Goal: Task Accomplishment & Management: Manage account settings

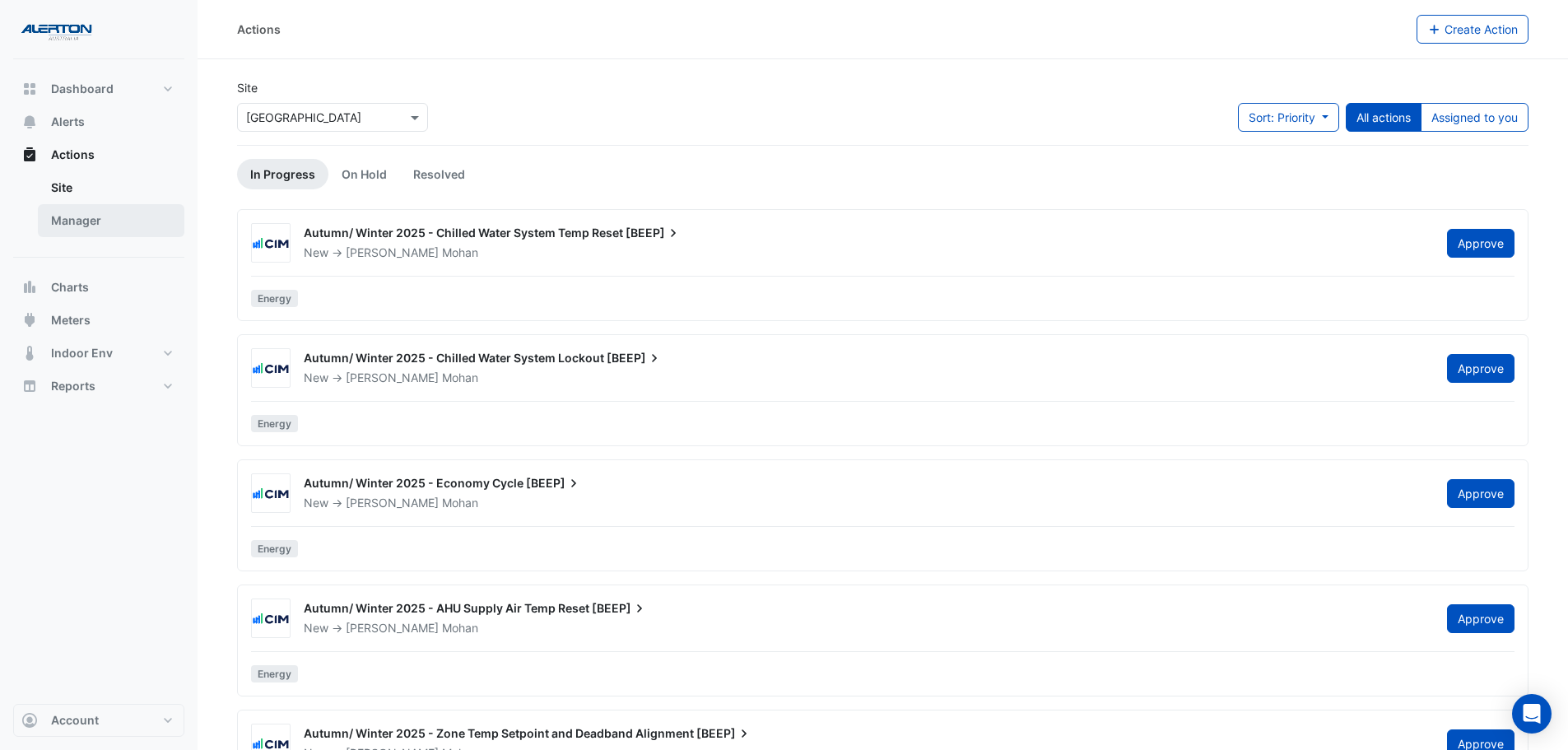
click at [86, 216] on link "Manager" at bounding box center [112, 220] width 147 height 33
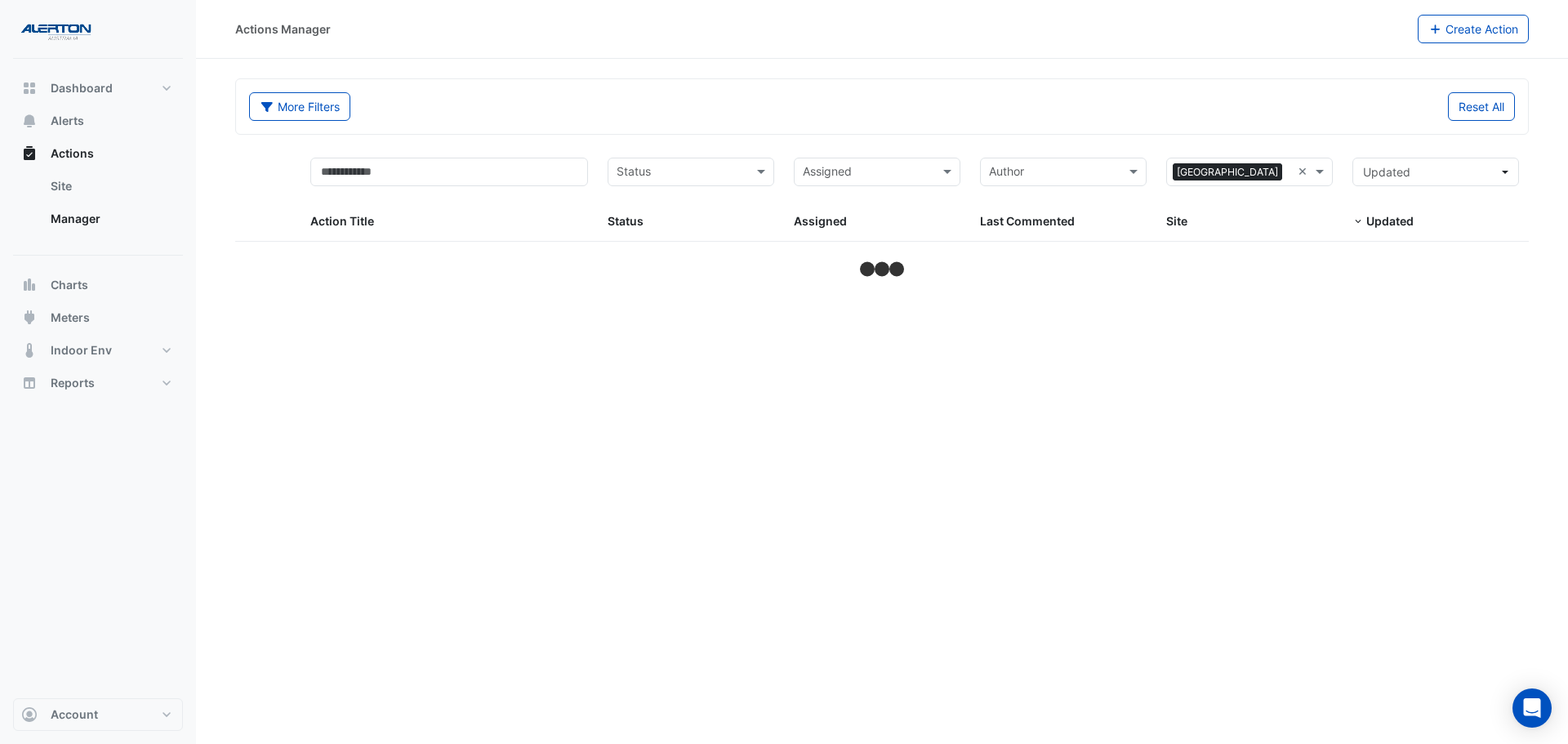
click at [888, 178] on input "text" at bounding box center [867, 173] width 130 height 18
select select "***"
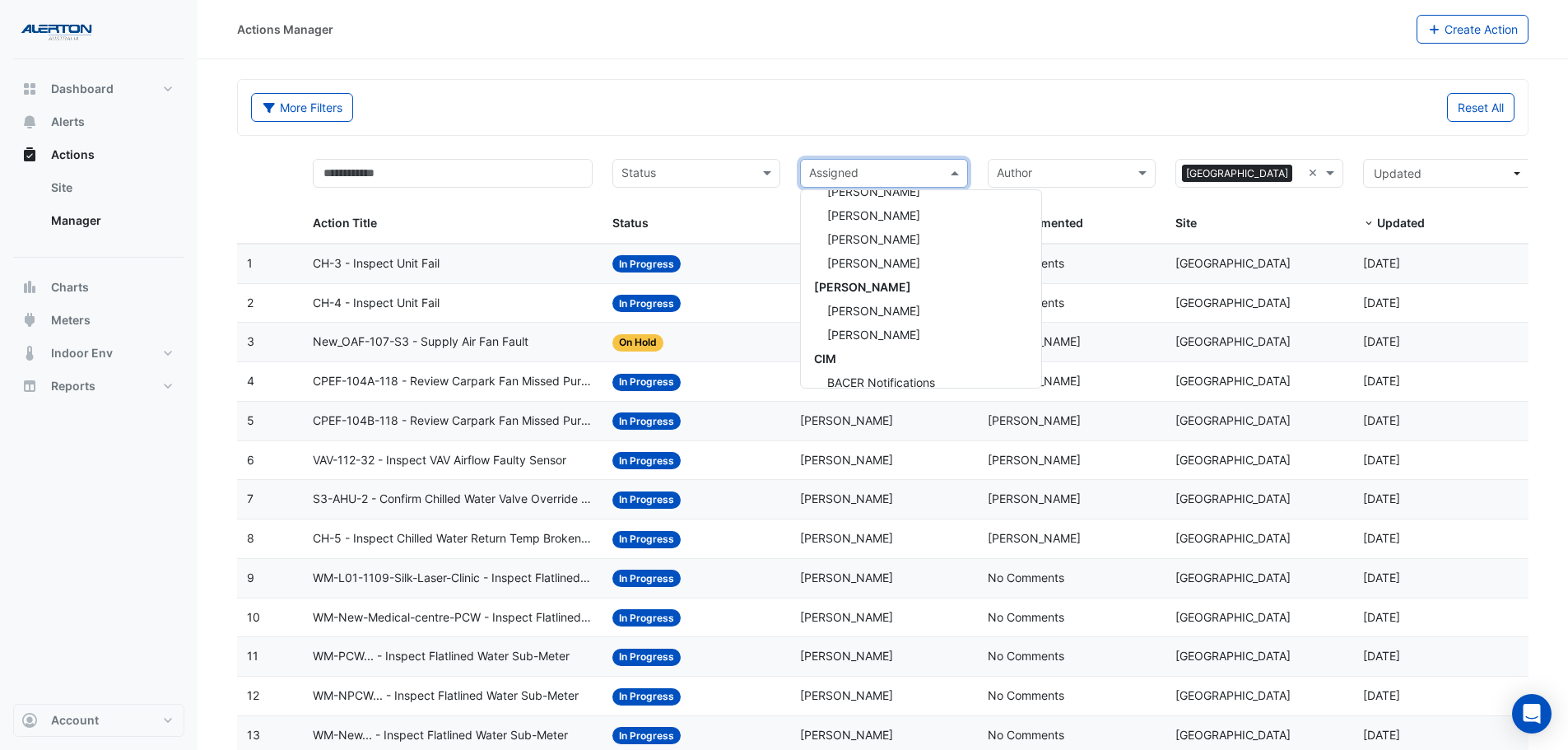
scroll to position [164, 0]
click at [881, 304] on span "[PERSON_NAME]" at bounding box center [874, 306] width 93 height 14
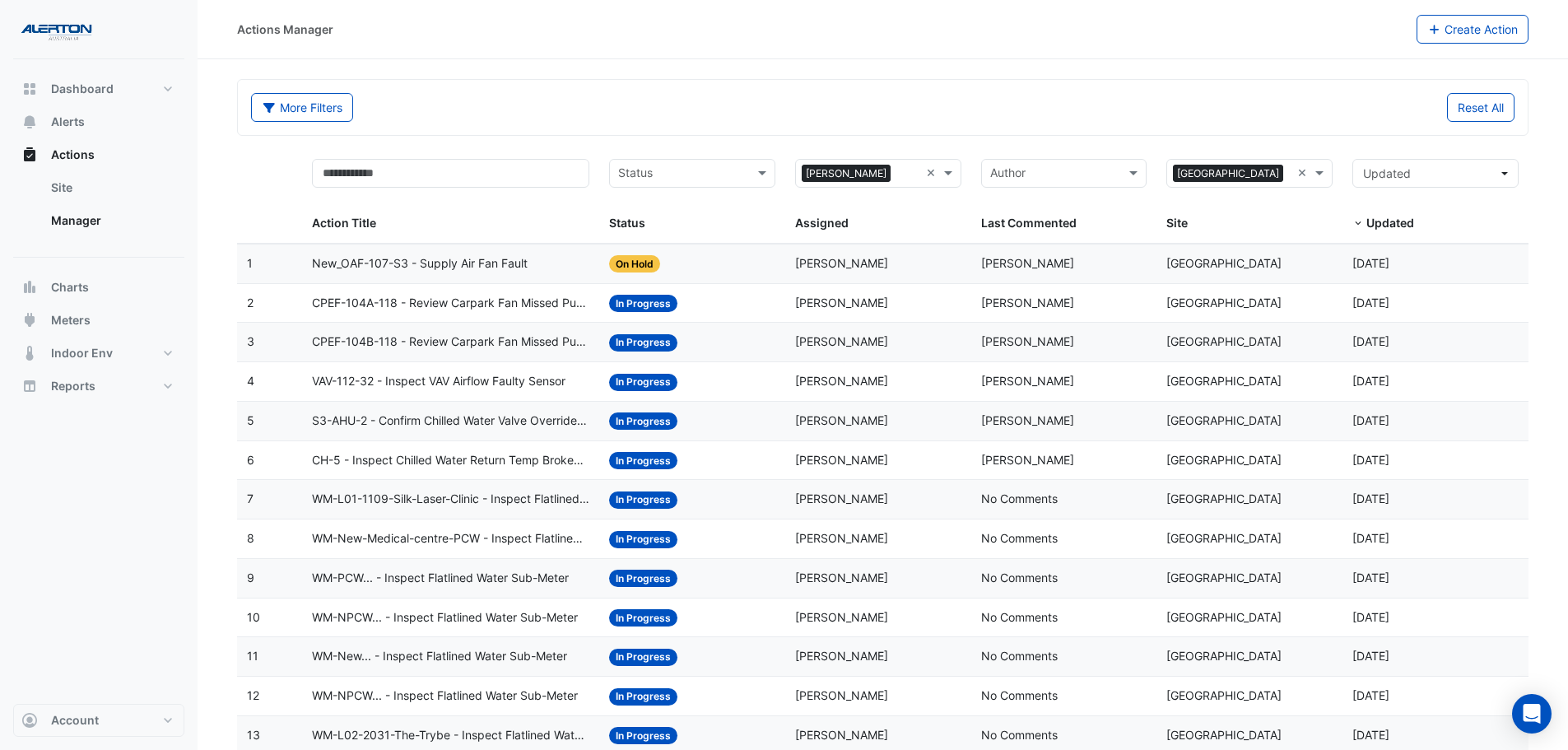
click at [883, 266] on div "Assigned: [PERSON_NAME]" at bounding box center [877, 264] width 166 height 19
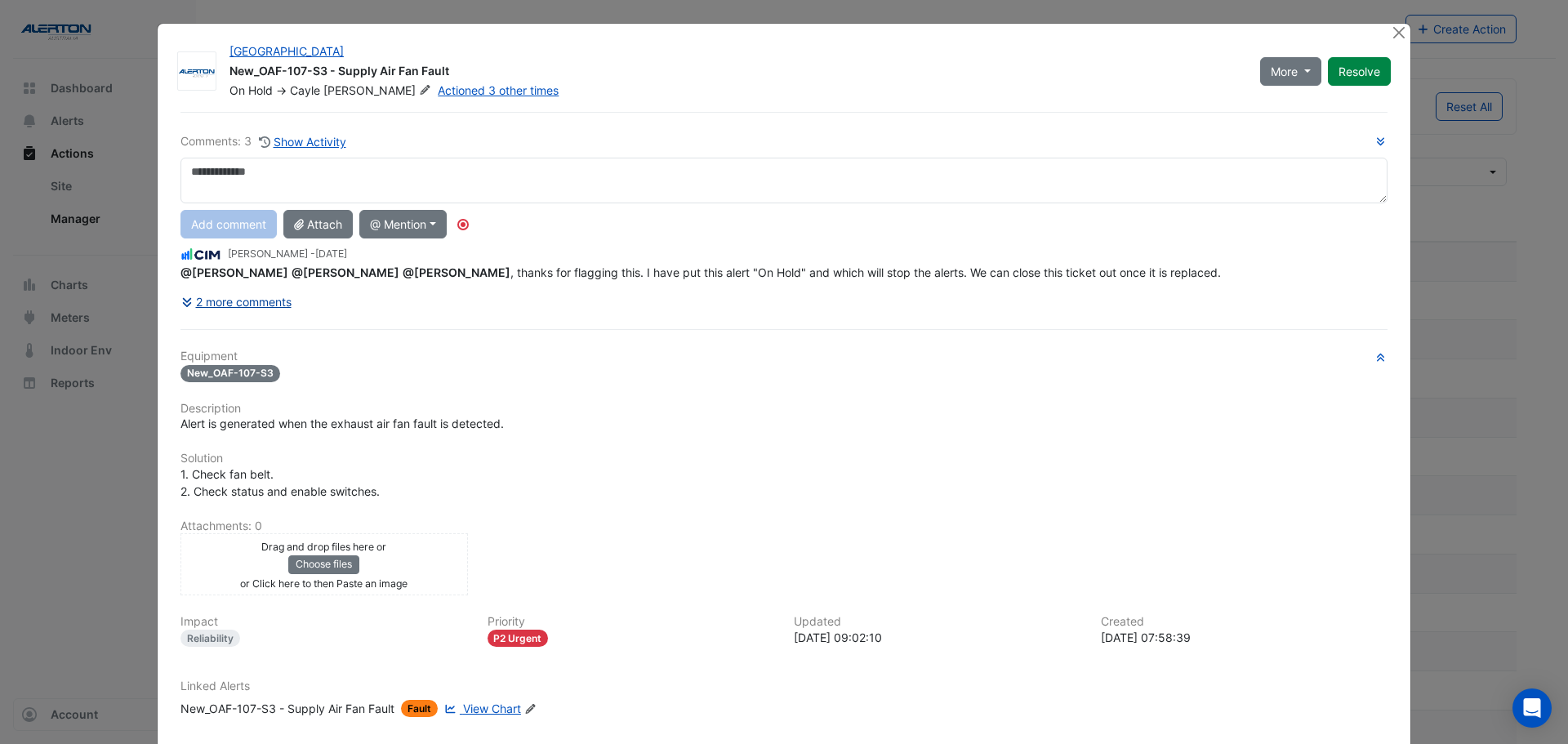
click at [245, 303] on button "2 more comments" at bounding box center [236, 301] width 112 height 29
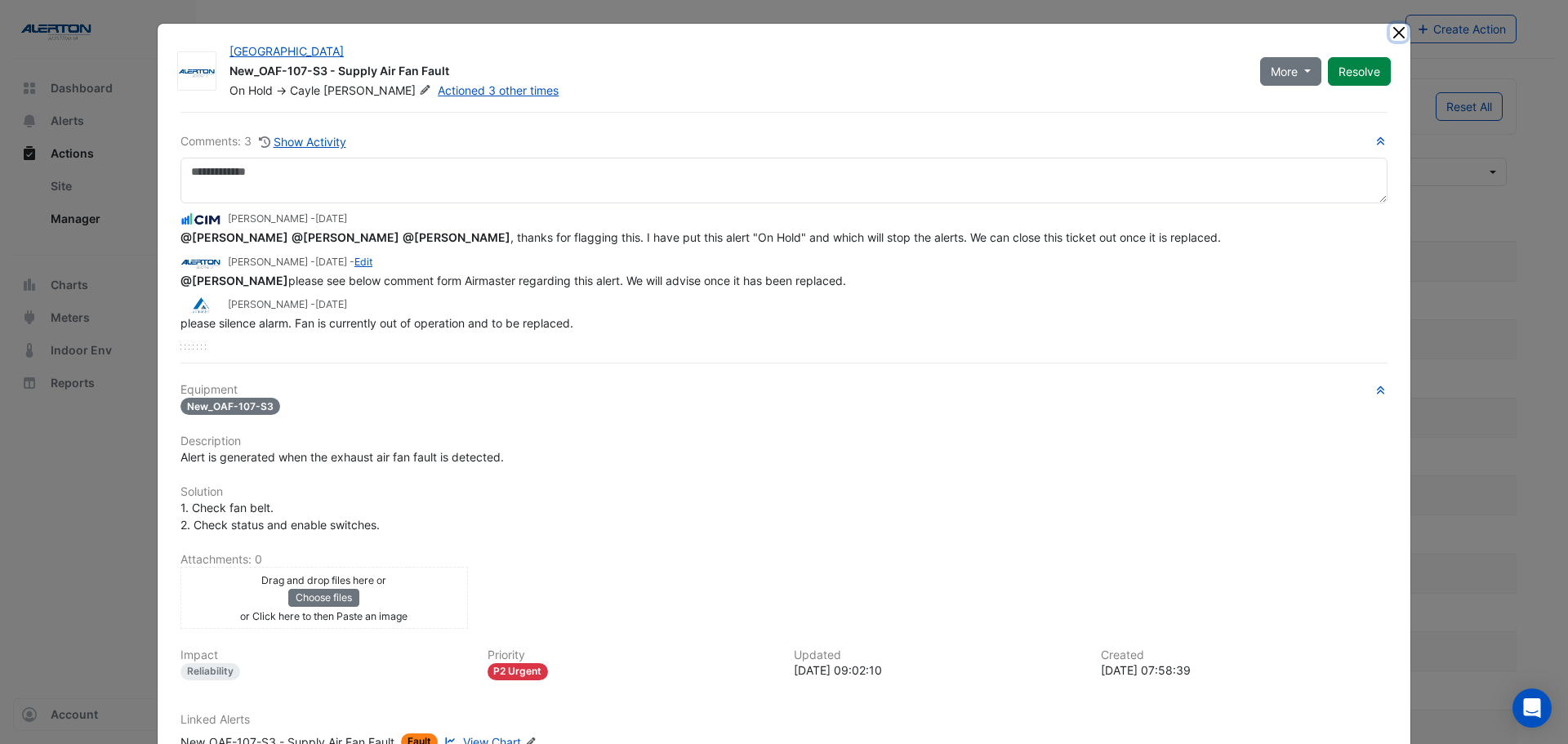
click at [1400, 32] on button "Close" at bounding box center [1398, 32] width 18 height 18
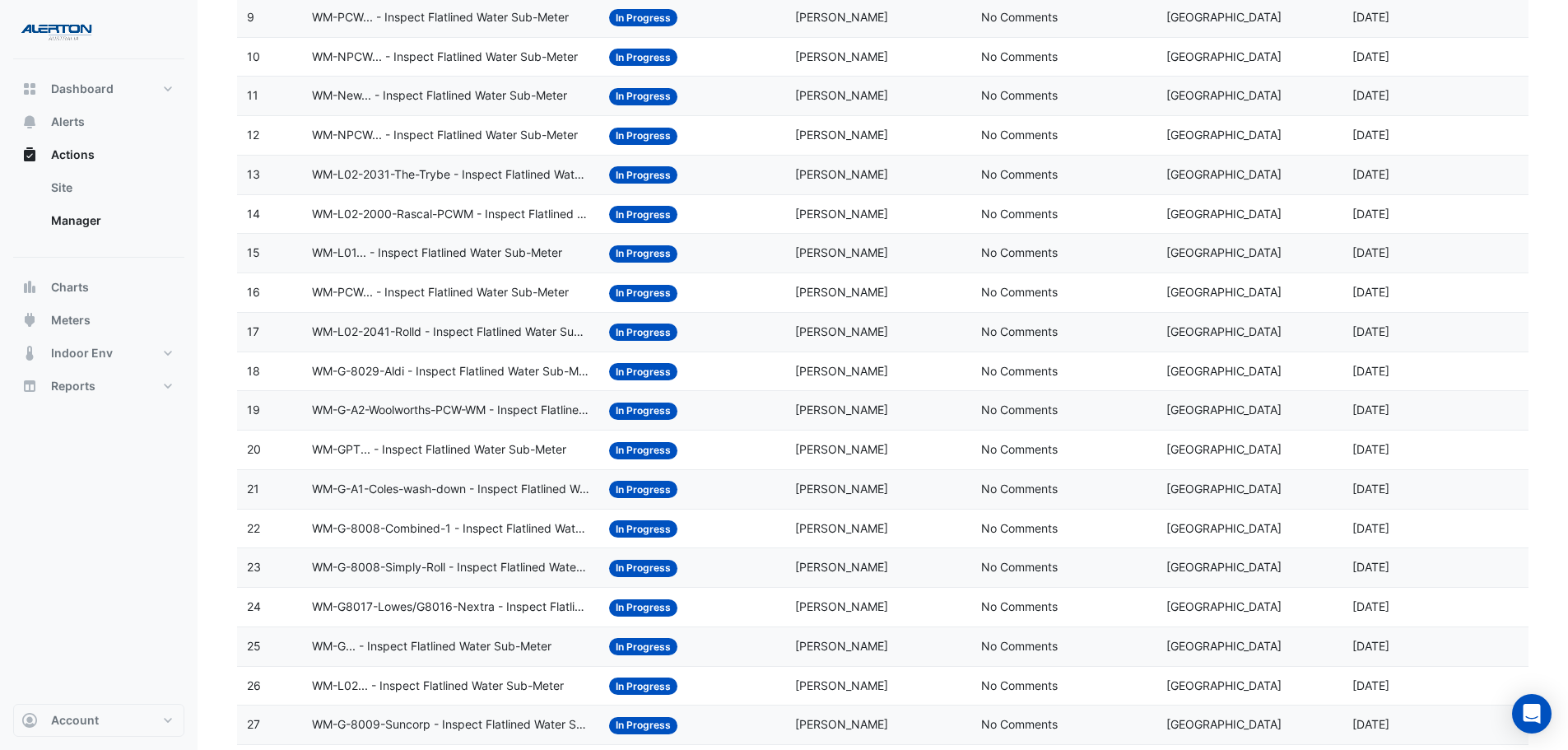
scroll to position [576, 0]
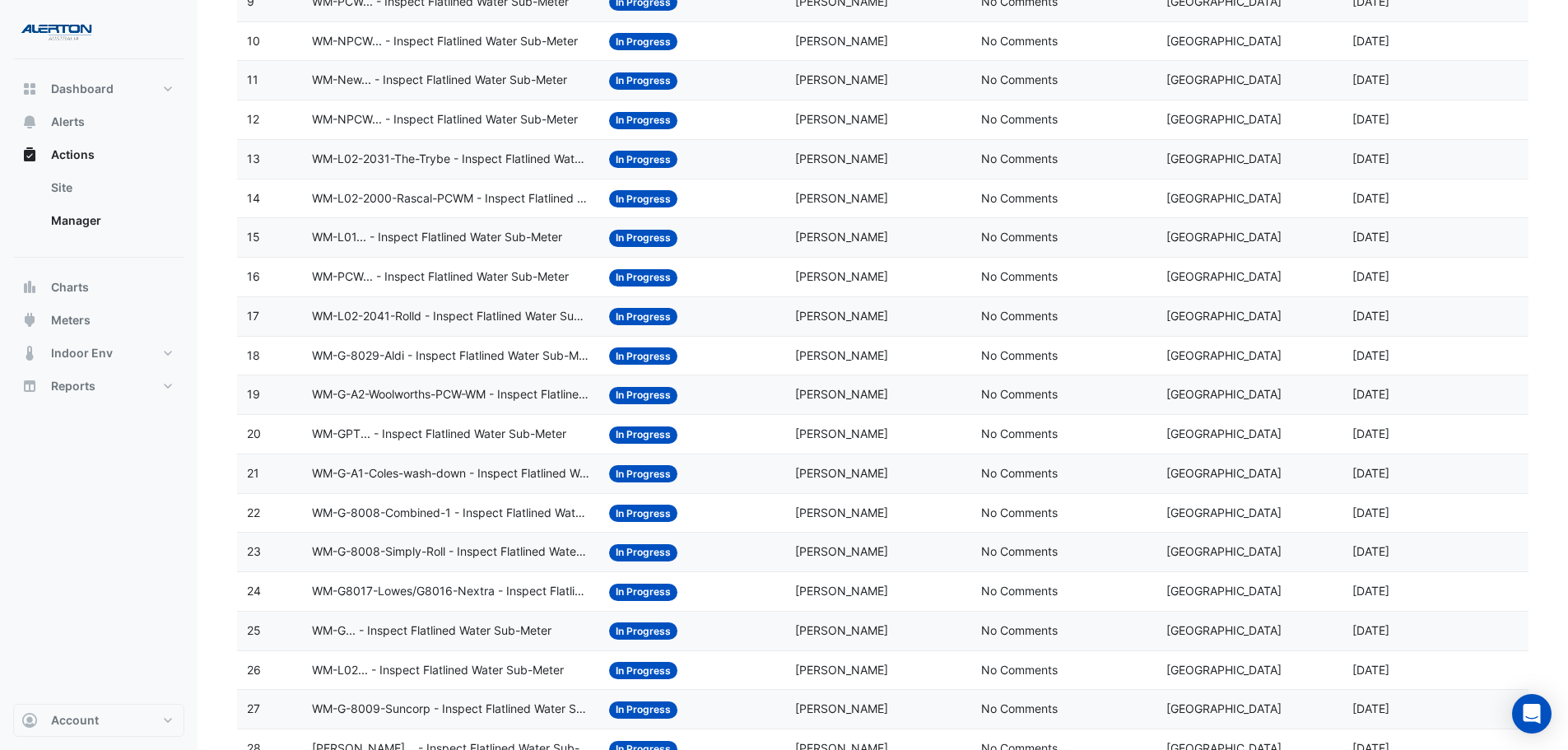
click at [480, 233] on span "WM-L01... - Inspect Flatlined Water Sub-Meter" at bounding box center [437, 237] width 250 height 19
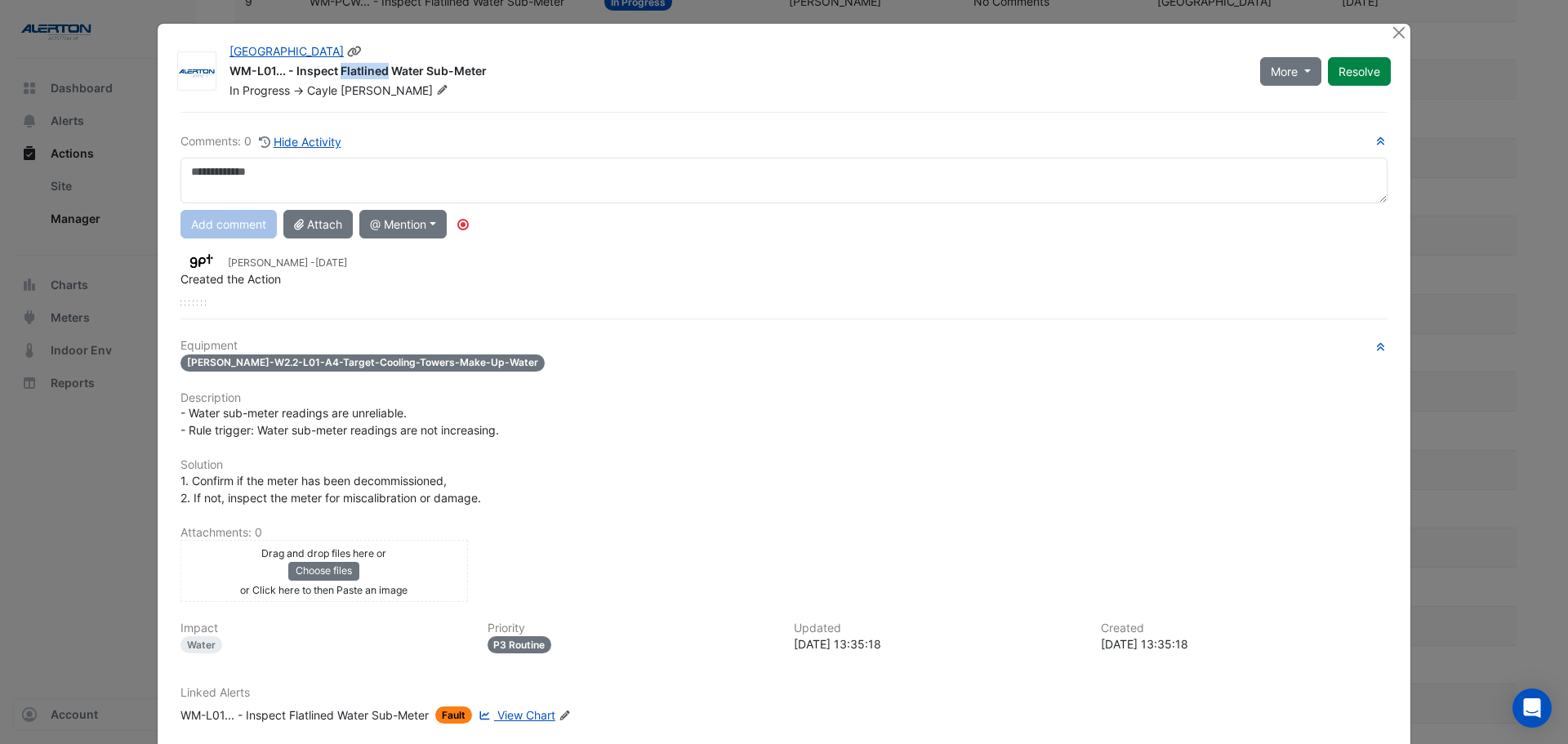
drag, startPoint x: 261, startPoint y: 67, endPoint x: 300, endPoint y: 67, distance: 39.0
click at [300, 67] on div "WM-L01... - Inspect Flatlined Water Sub-Meter" at bounding box center [735, 72] width 1011 height 19
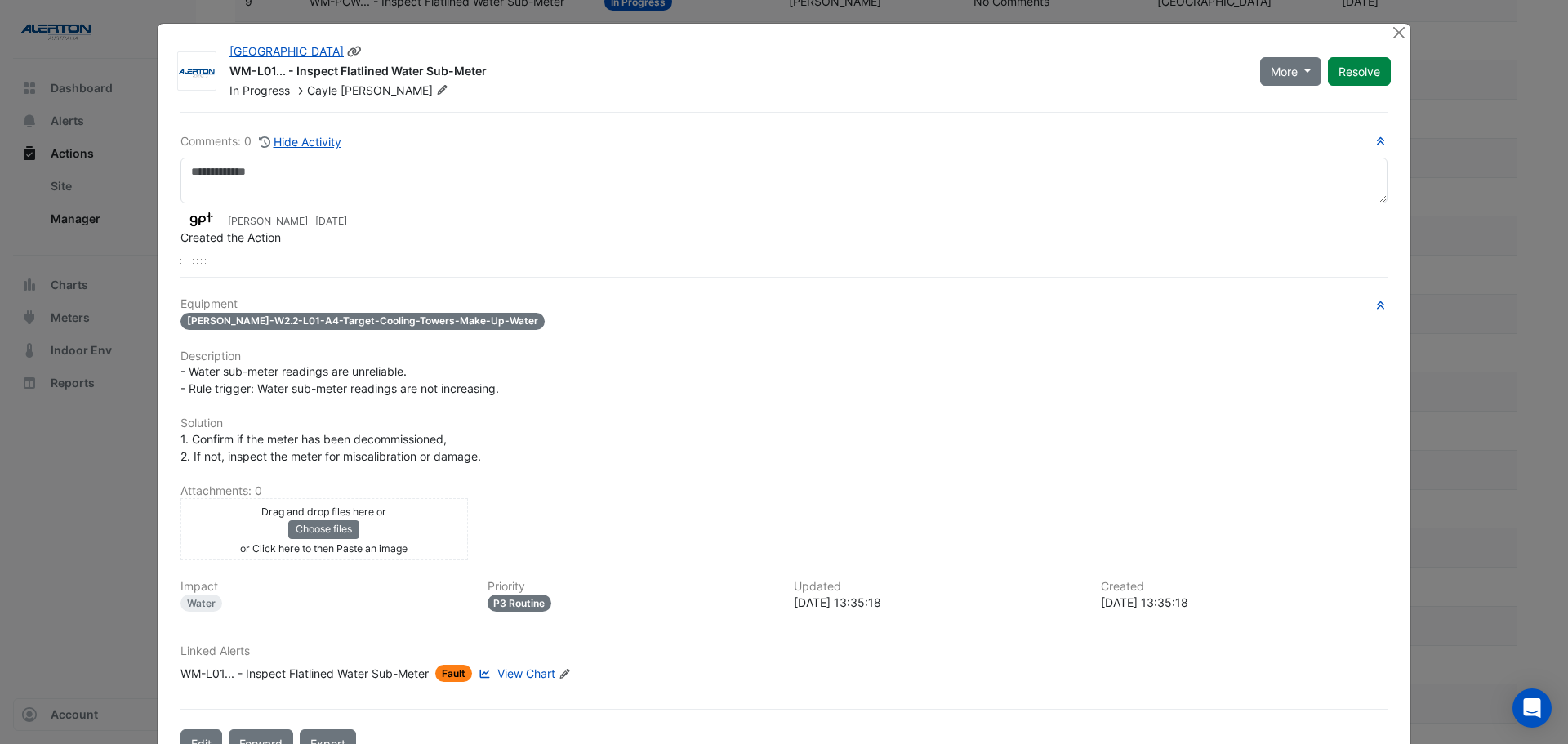
click at [481, 89] on div "In Progress -> [PERSON_NAME]" at bounding box center [735, 90] width 1015 height 17
click at [1398, 32] on button "Close" at bounding box center [1398, 32] width 18 height 18
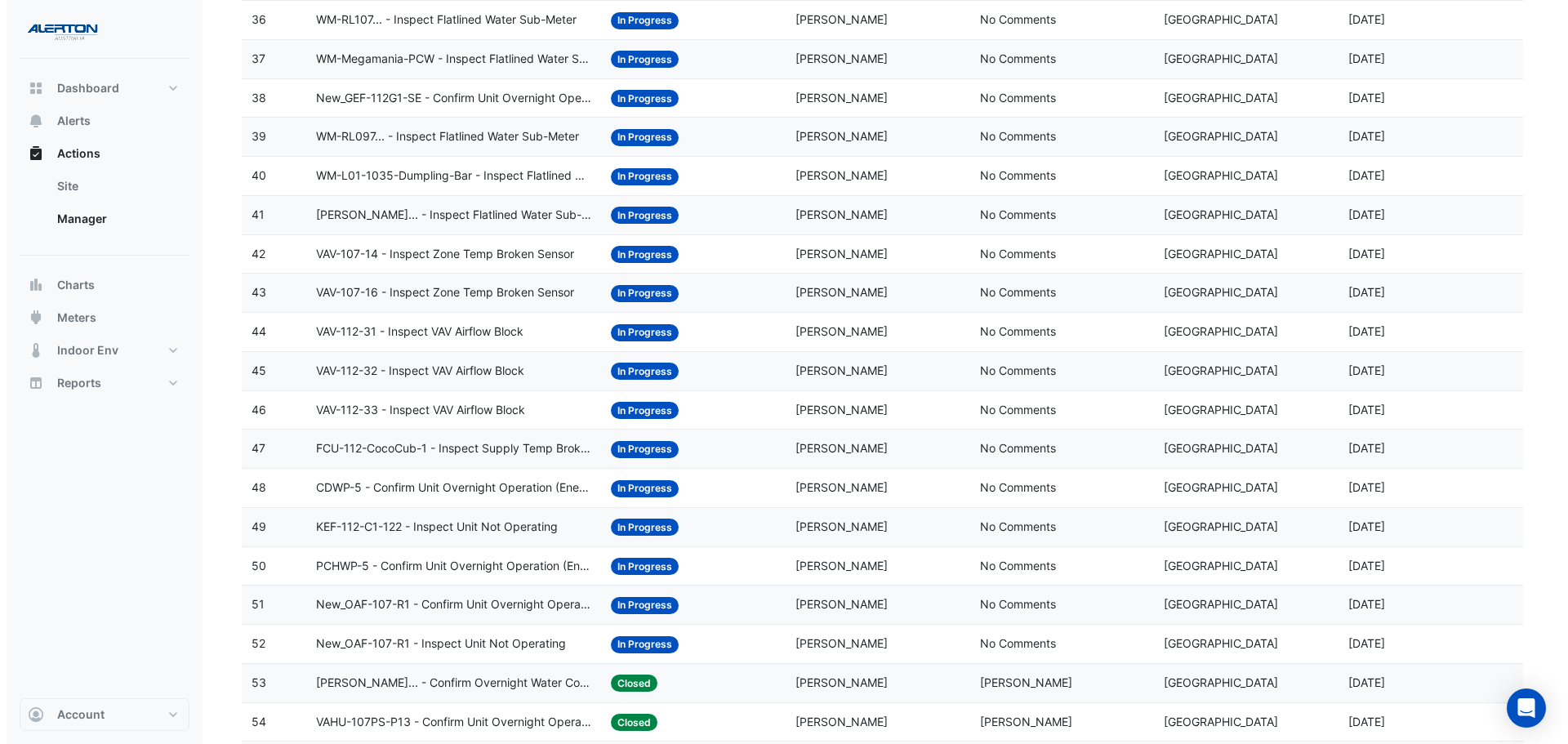
scroll to position [1633, 0]
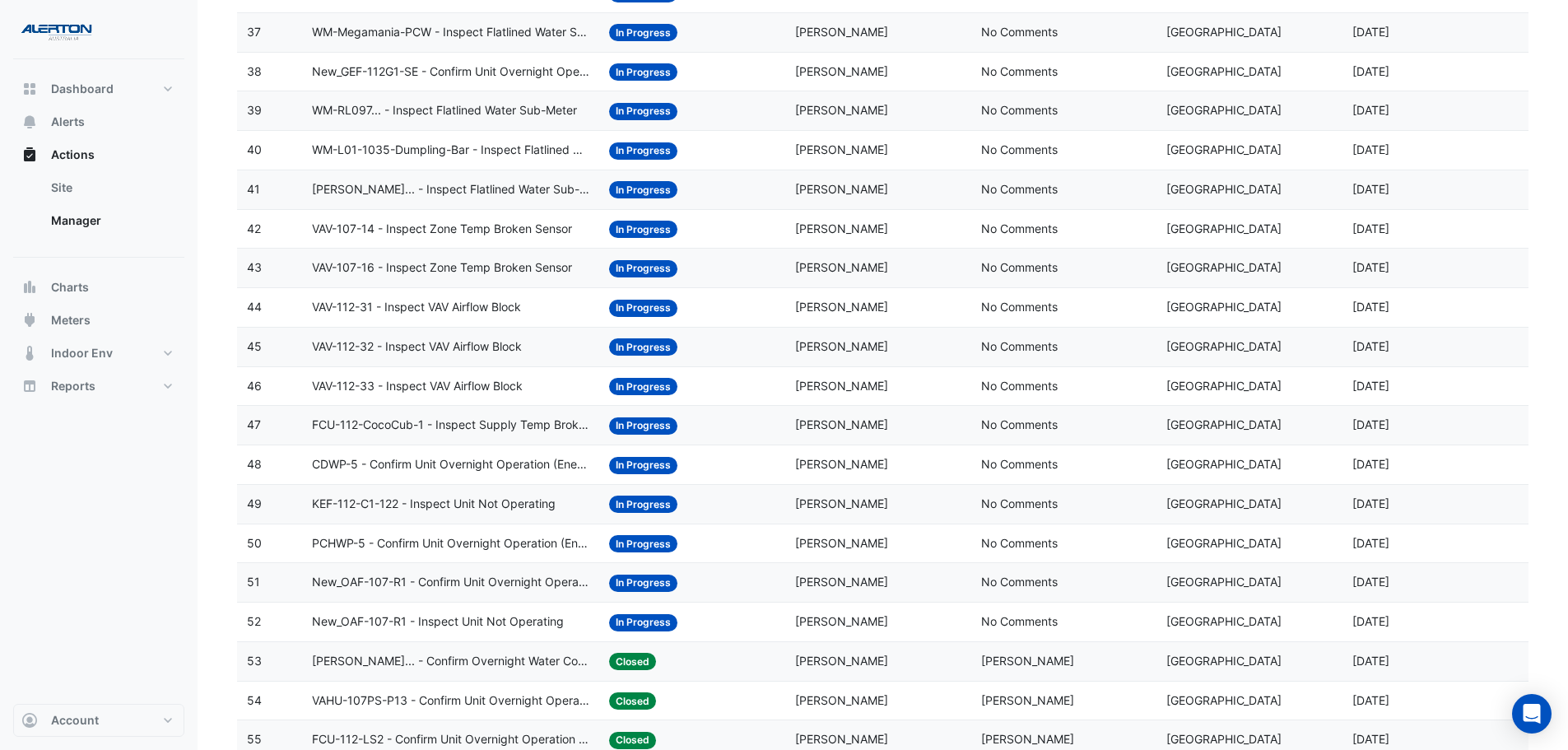
click at [507, 623] on span "New_OAF-107-R1 - Inspect Unit Not Operating" at bounding box center [438, 622] width 252 height 19
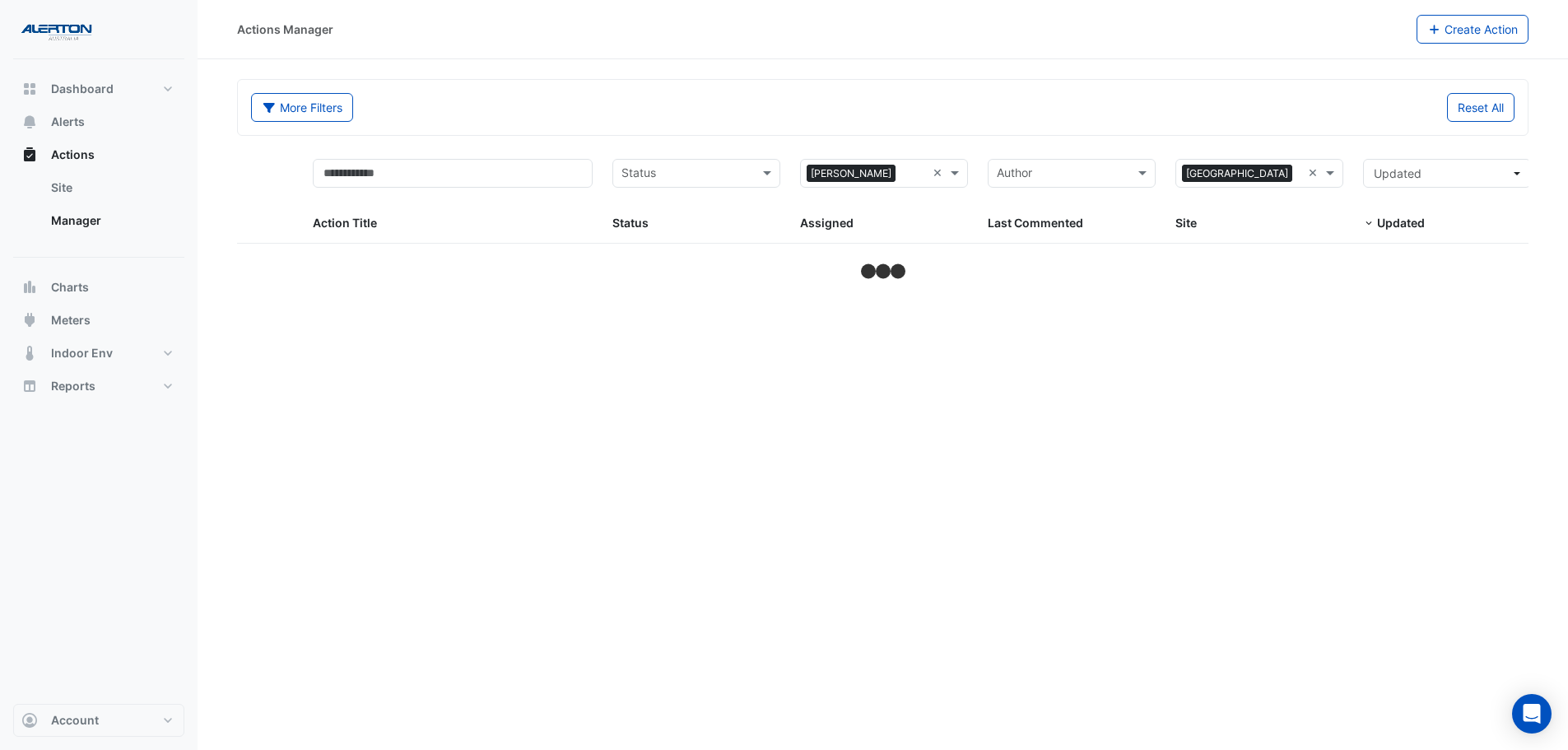
select select "***"
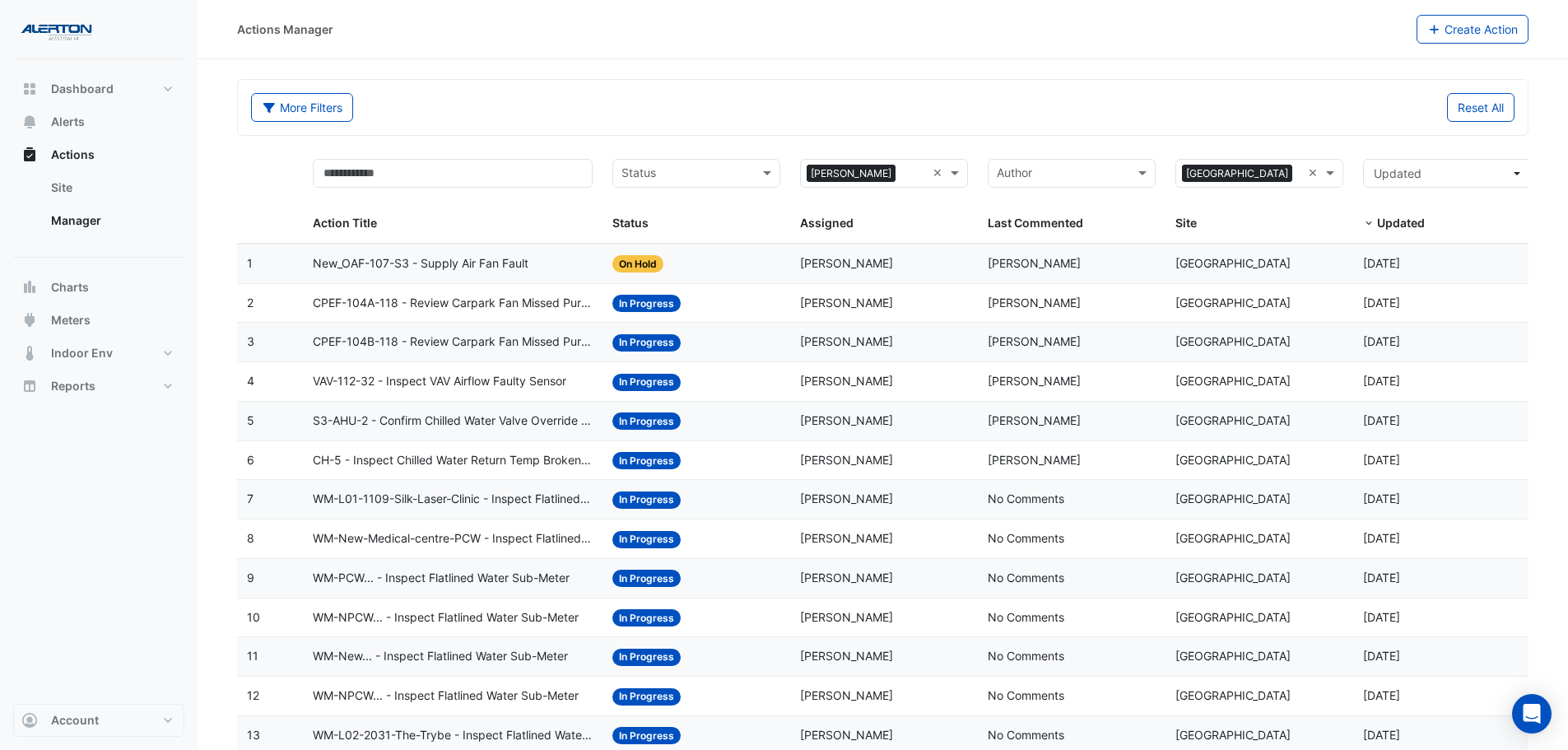
click at [466, 377] on span "VAV-112-32 - Inspect VAV Airflow Faulty Sensor" at bounding box center [439, 381] width 254 height 19
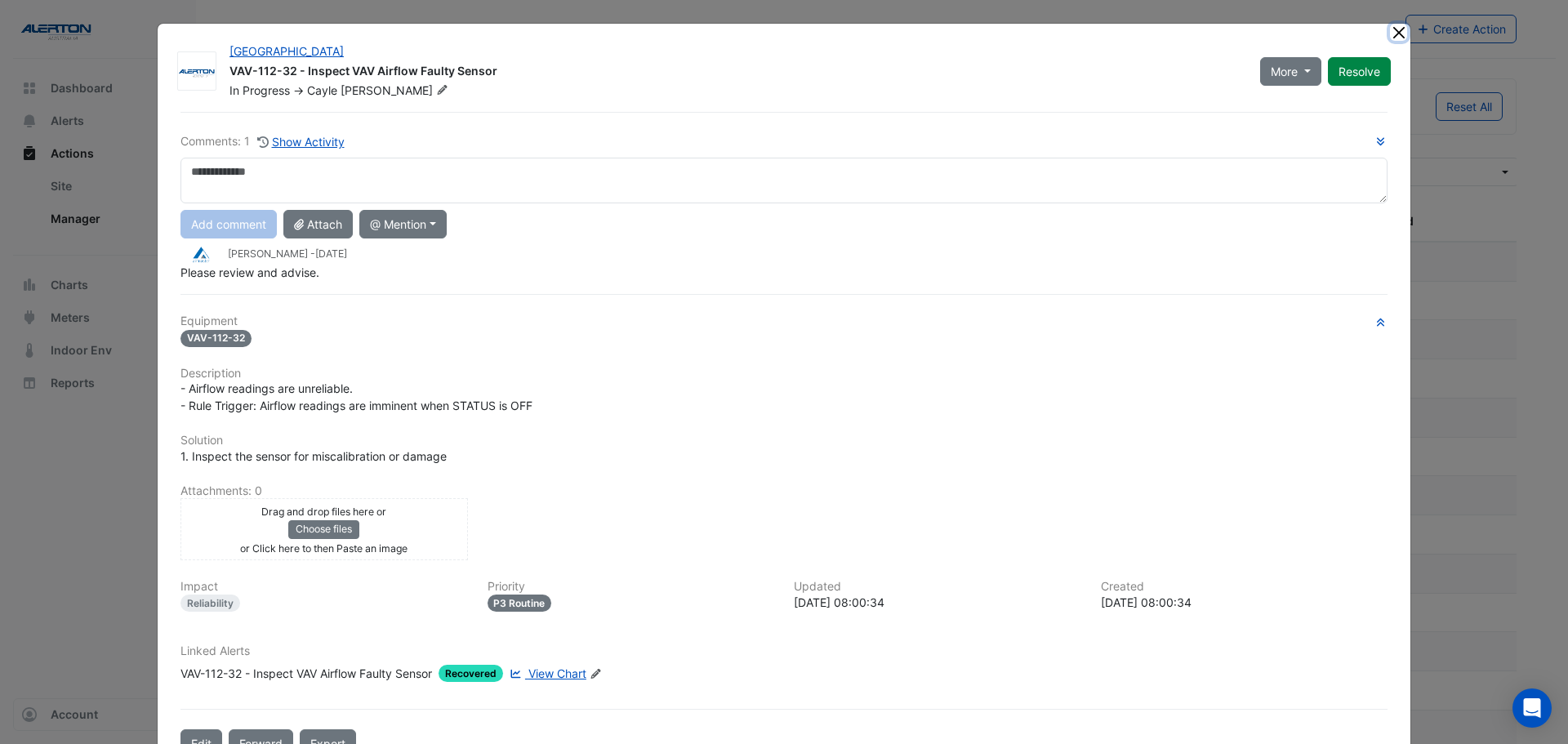
click at [1392, 30] on button "Close" at bounding box center [1398, 32] width 18 height 18
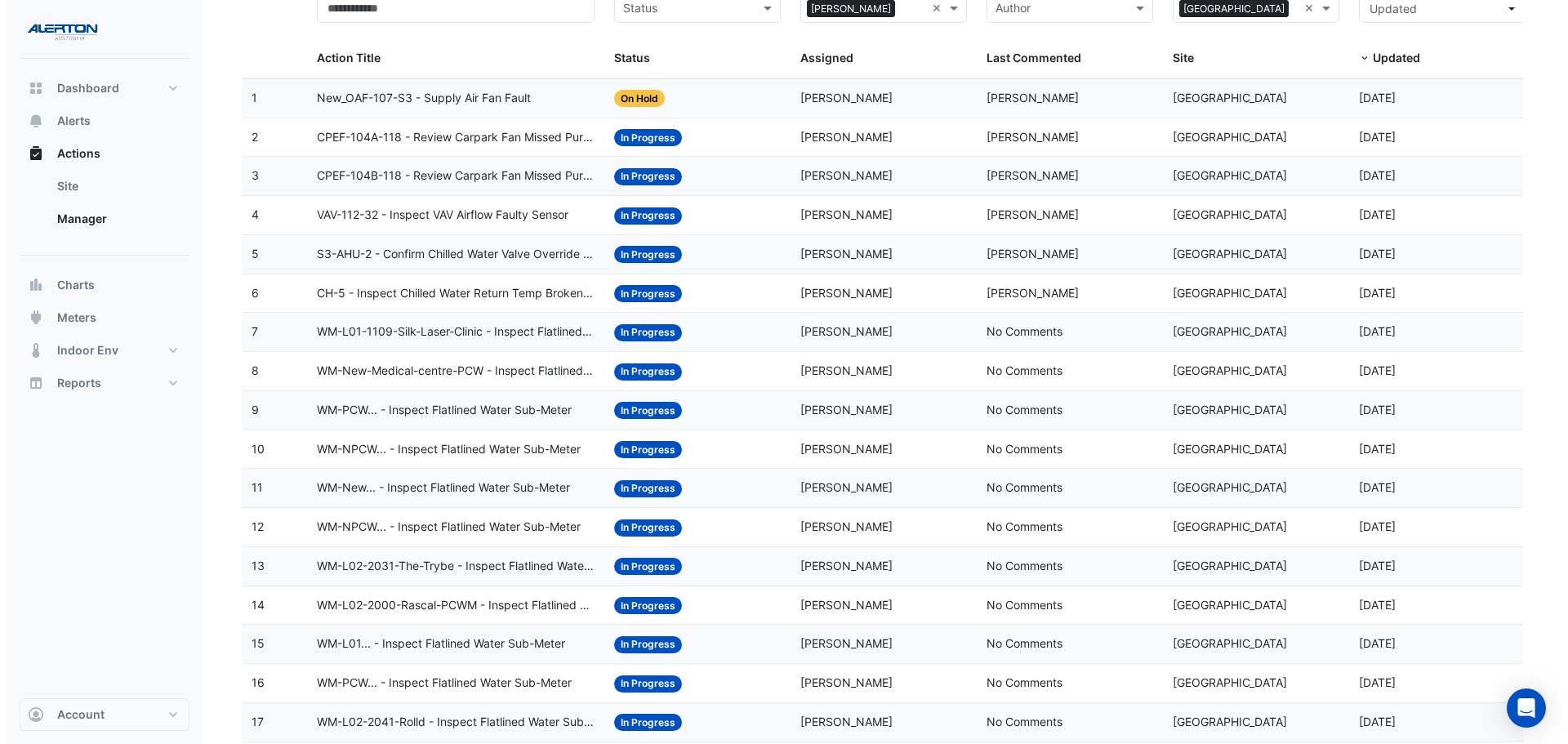
scroll to position [245, 0]
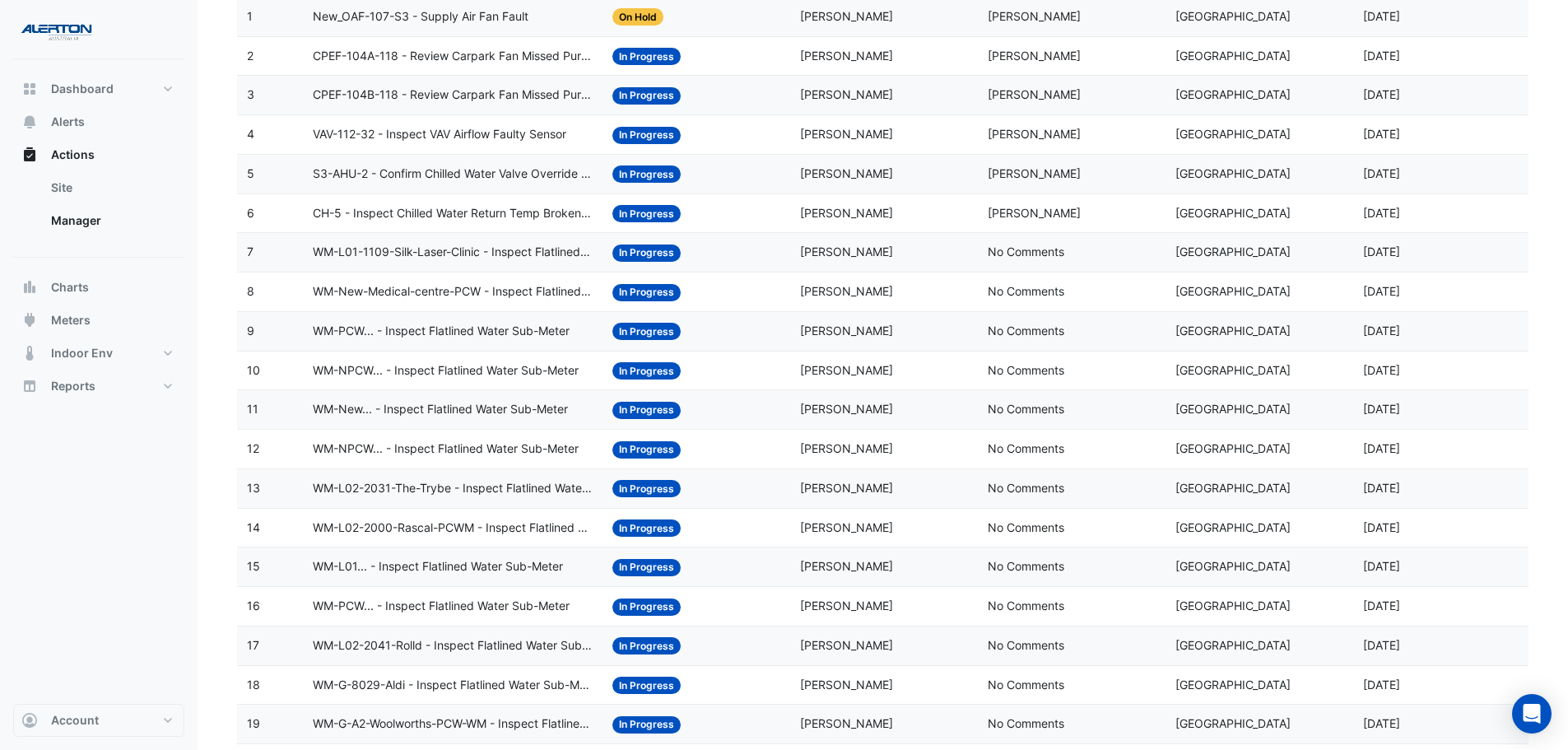
click at [527, 492] on span "WM-L02-2031-The-Trybe - Inspect Flatlined Water Sub-Meter" at bounding box center [453, 488] width 281 height 19
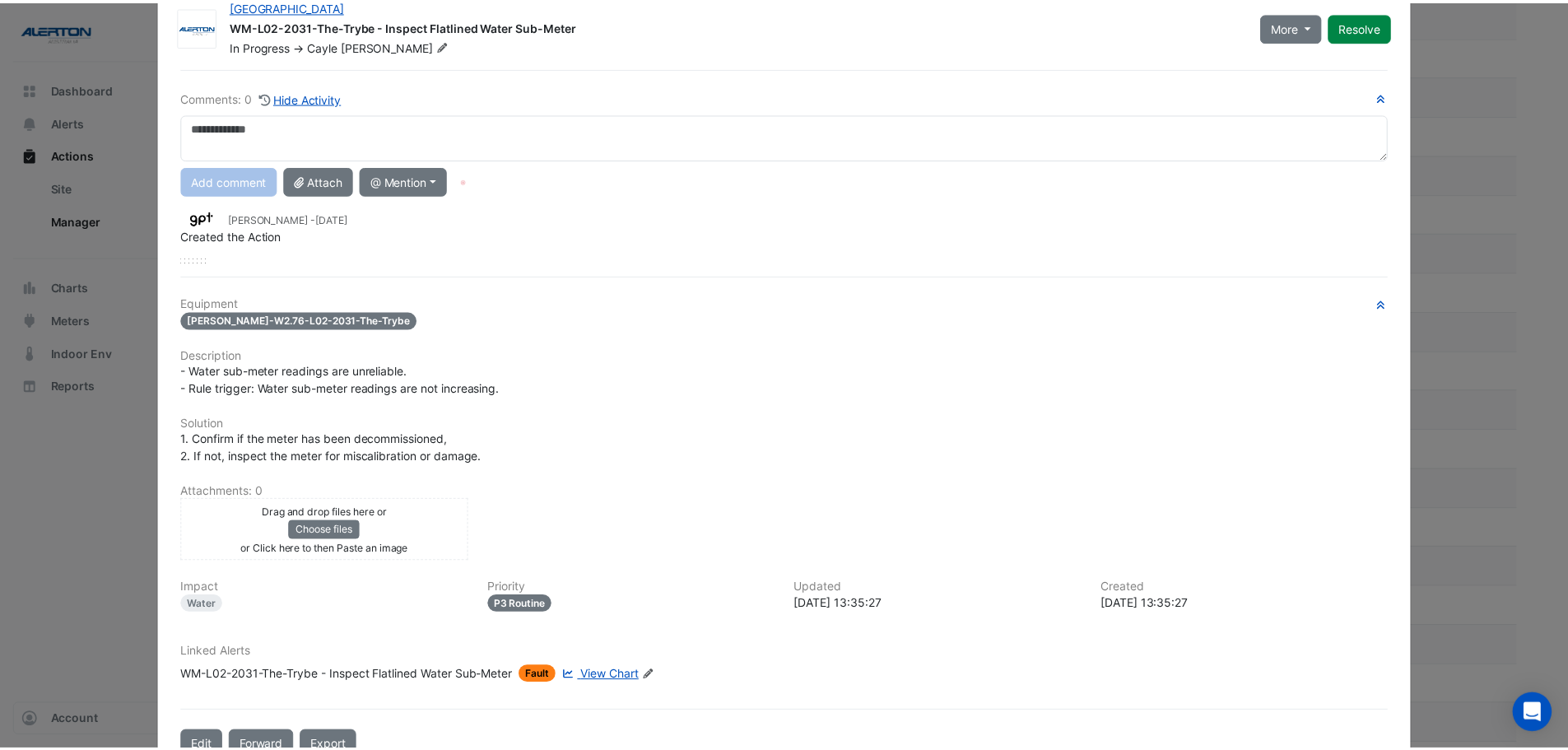
scroll to position [0, 0]
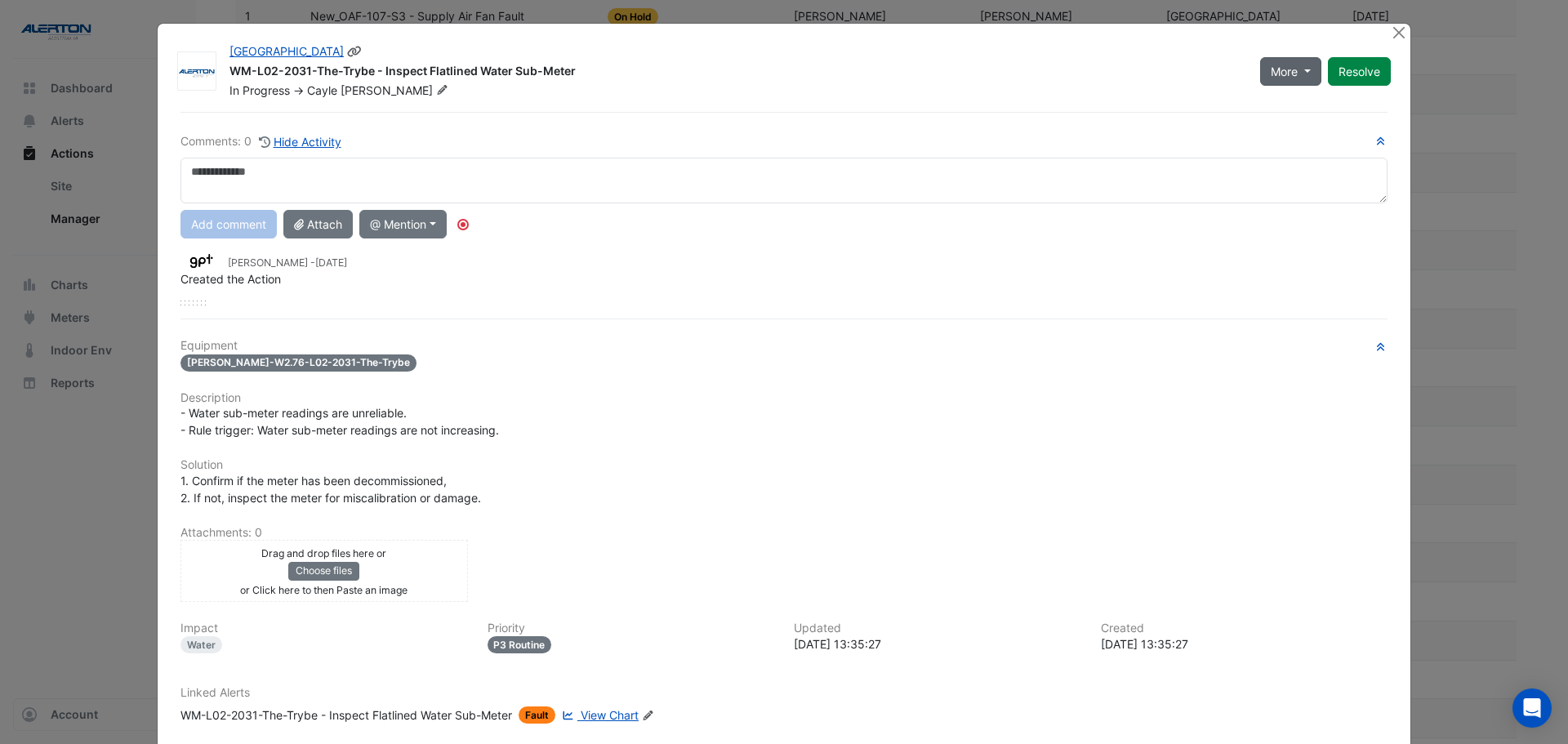
click at [1294, 82] on button "More" at bounding box center [1290, 71] width 61 height 29
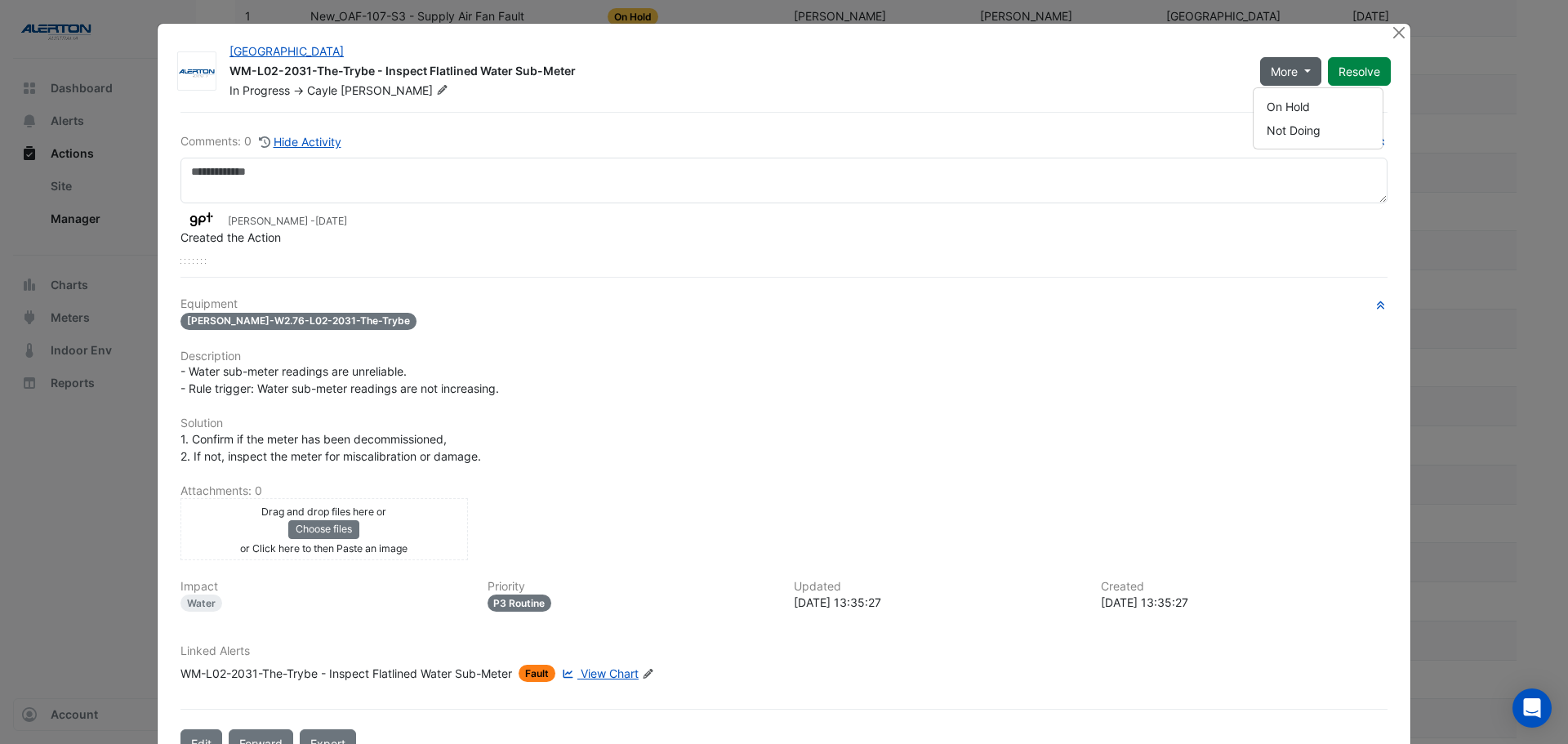
click at [1406, 31] on ngb-modal-window "Charlestown Square WM-L02-2031-The-Trybe - Inspect Flatlined Water Sub-Meter In…" at bounding box center [784, 372] width 1568 height 744
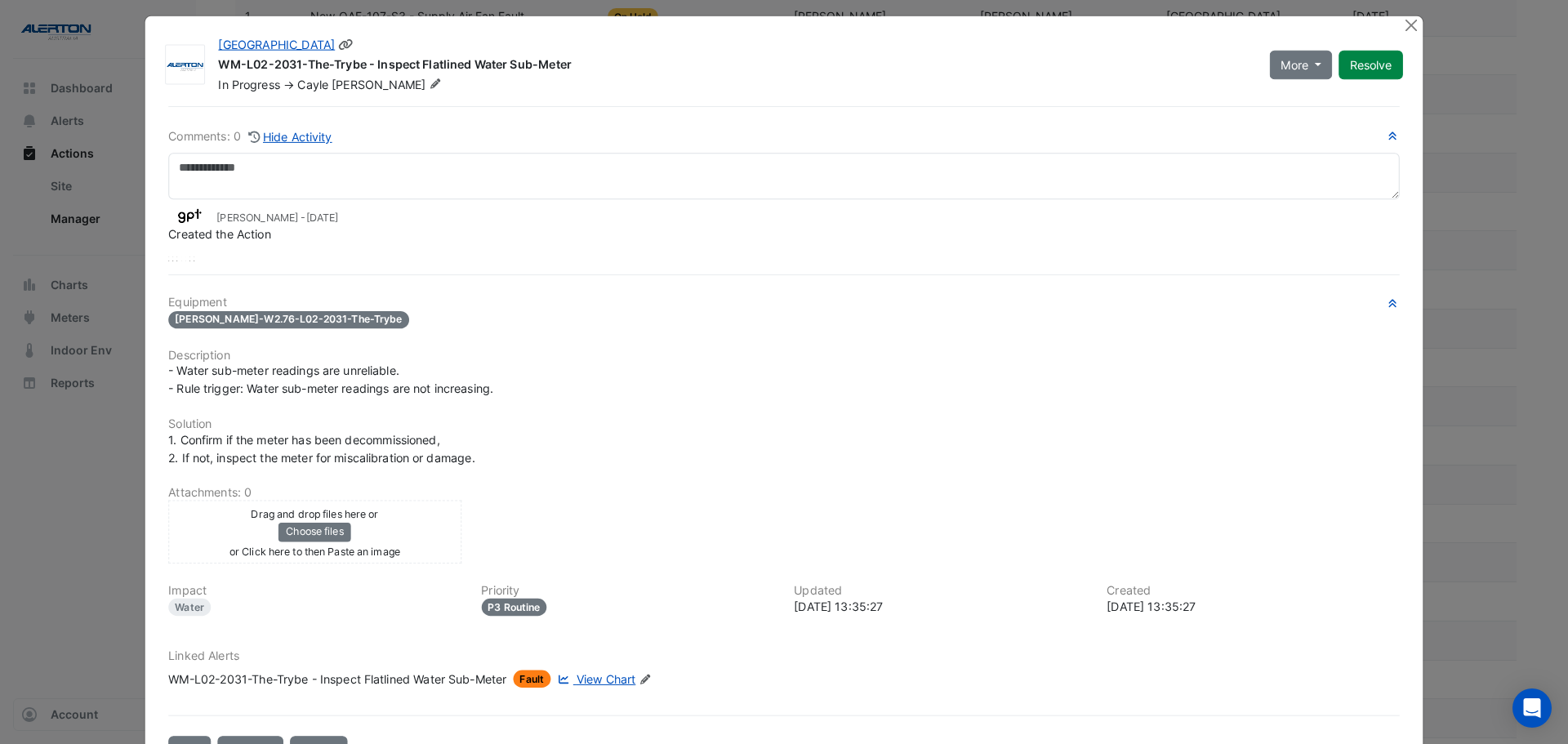
click at [1392, 41] on div "Charlestown Square WM-L02-2031-The-Trybe - Inspect Flatlined Water Sub-Meter In…" at bounding box center [811, 61] width 1205 height 64
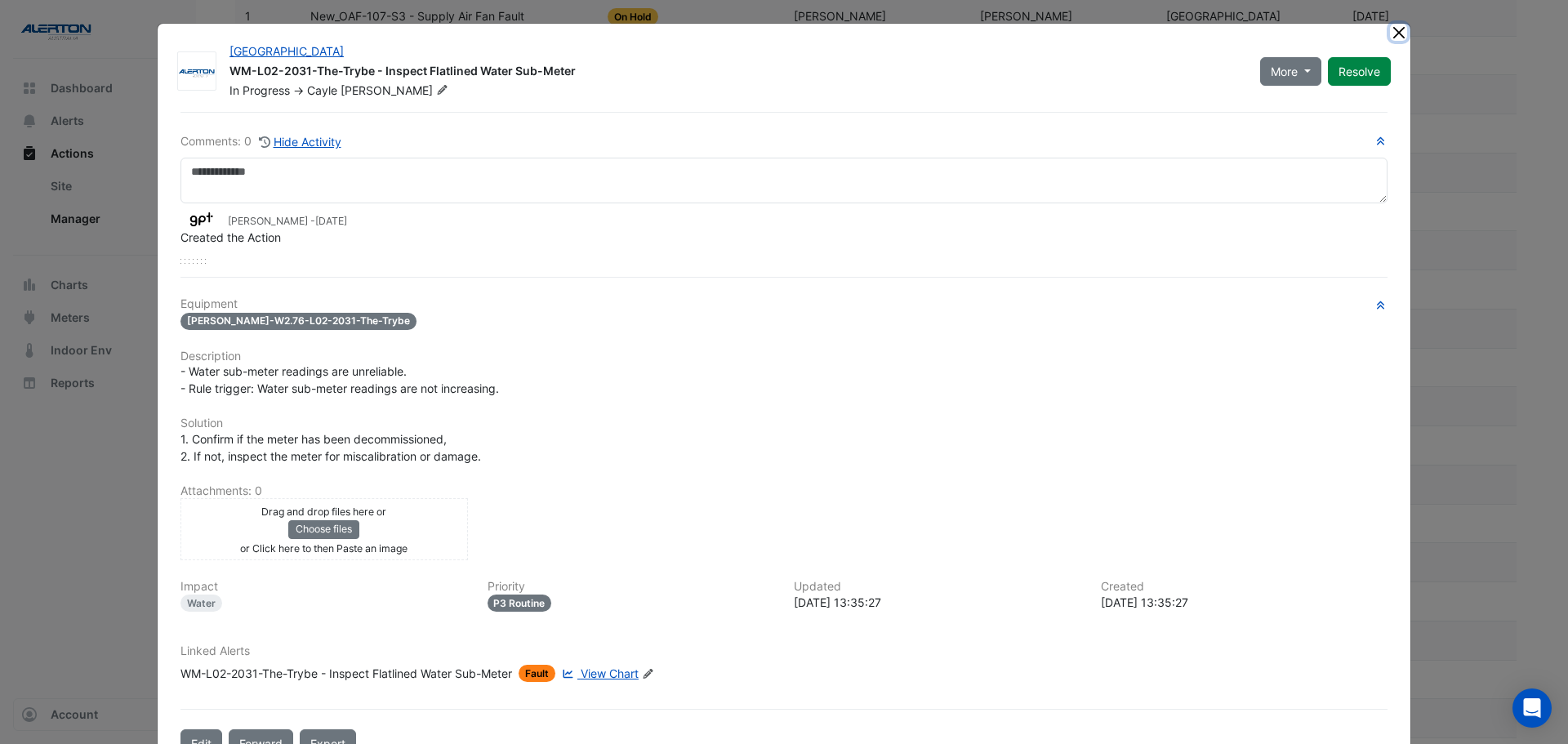
click at [1391, 39] on button "Close" at bounding box center [1398, 32] width 18 height 18
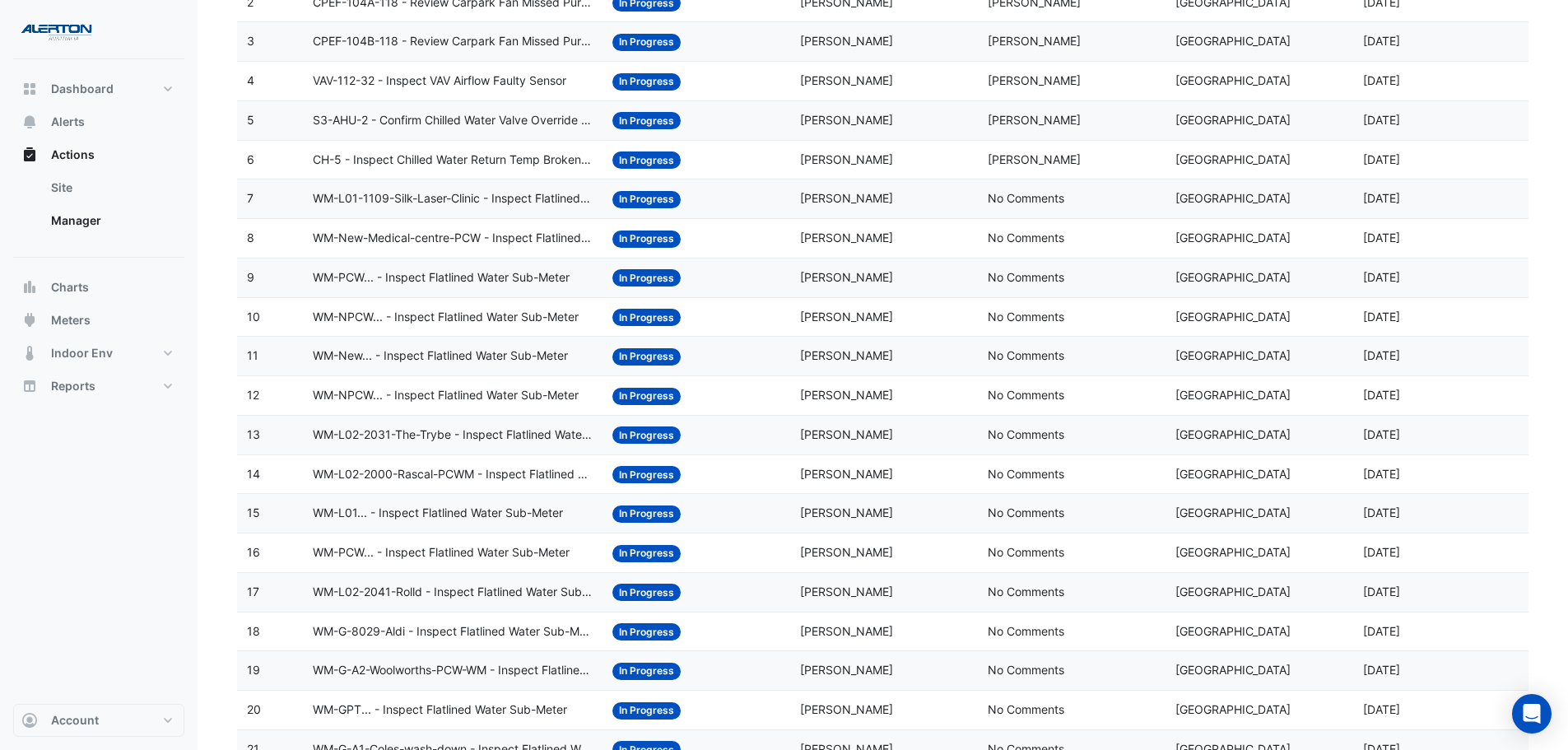
scroll to position [329, 0]
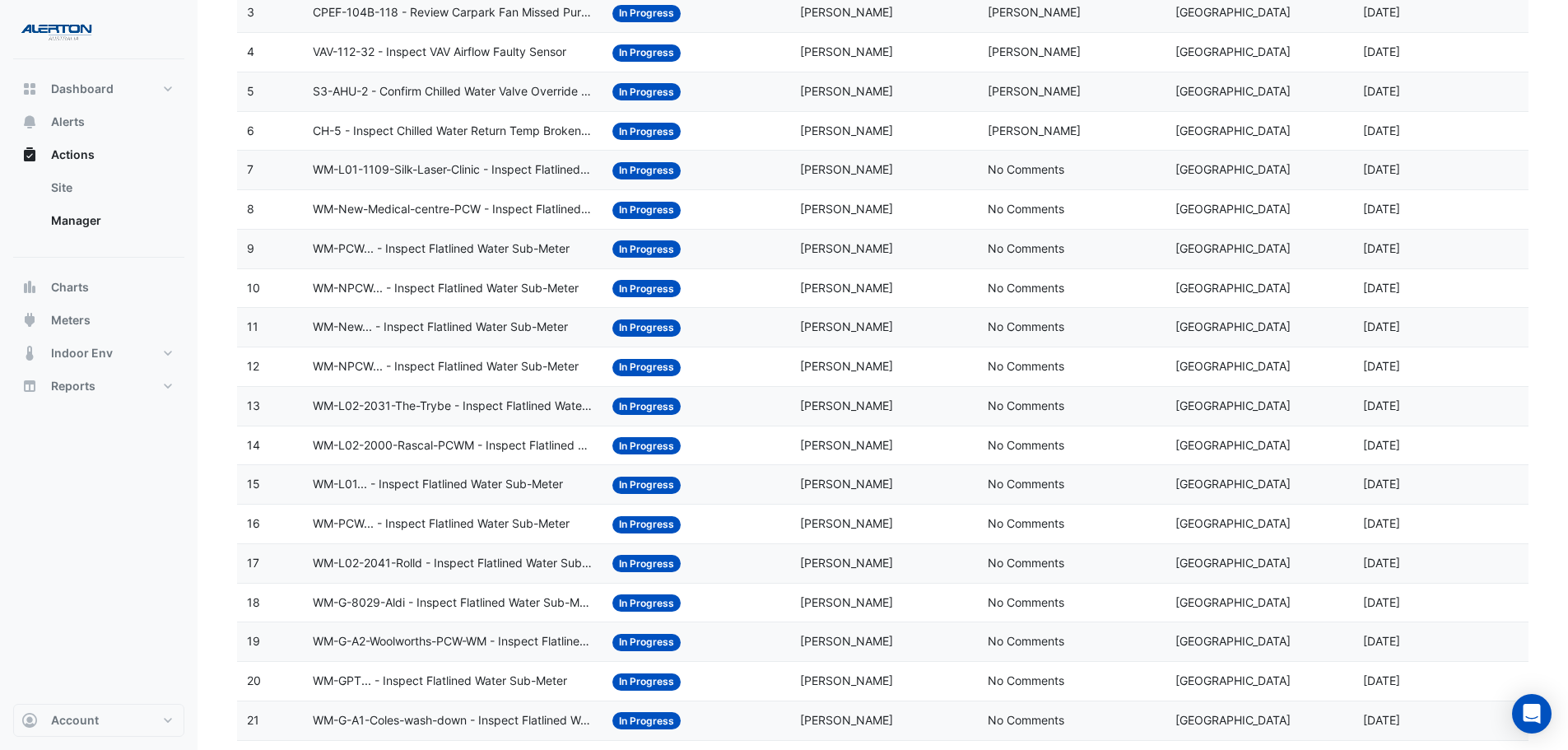
click at [540, 397] on span "WM-L02-2031-The-Trybe - Inspect Flatlined Water Sub-Meter" at bounding box center [453, 406] width 281 height 19
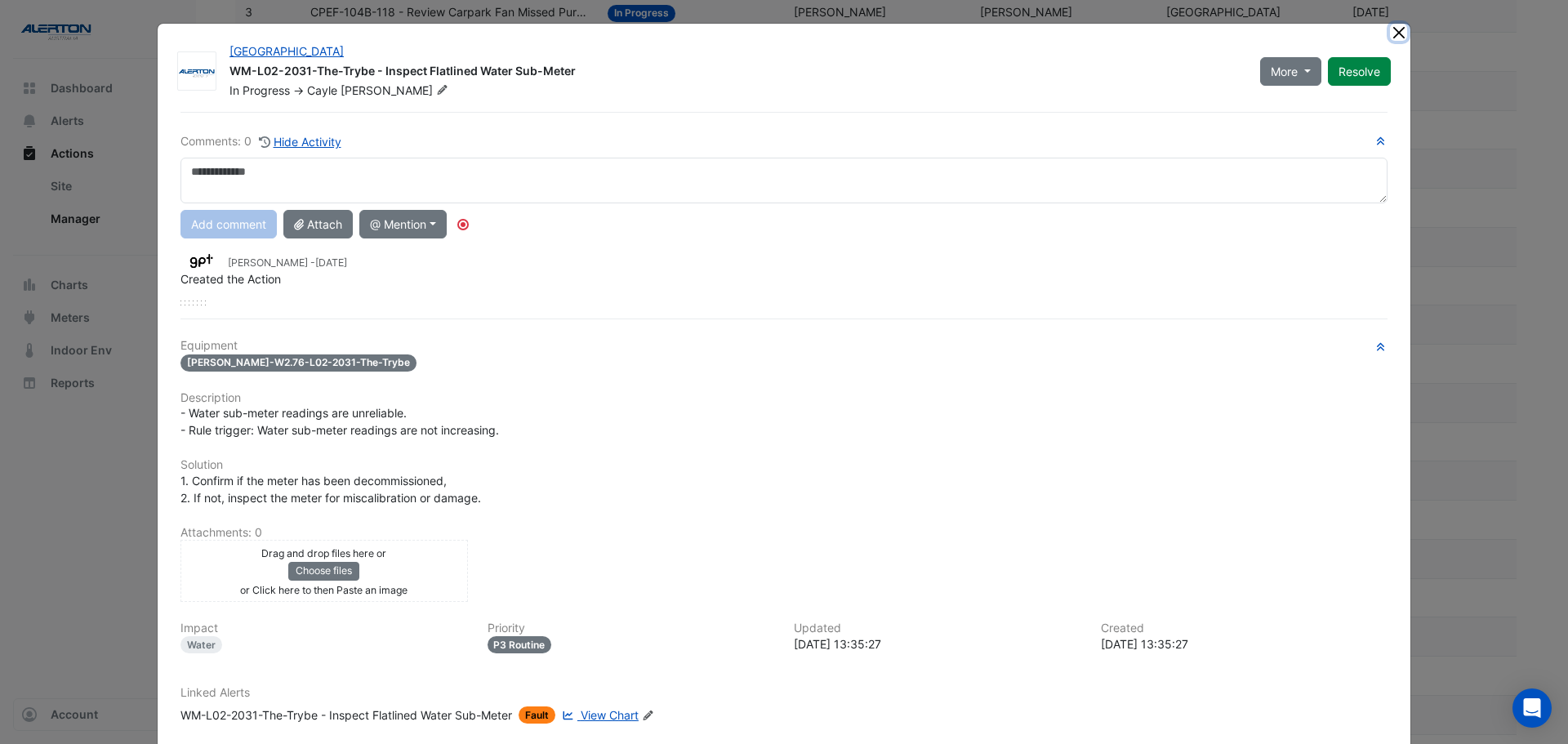
click at [1390, 30] on button "Close" at bounding box center [1398, 32] width 18 height 18
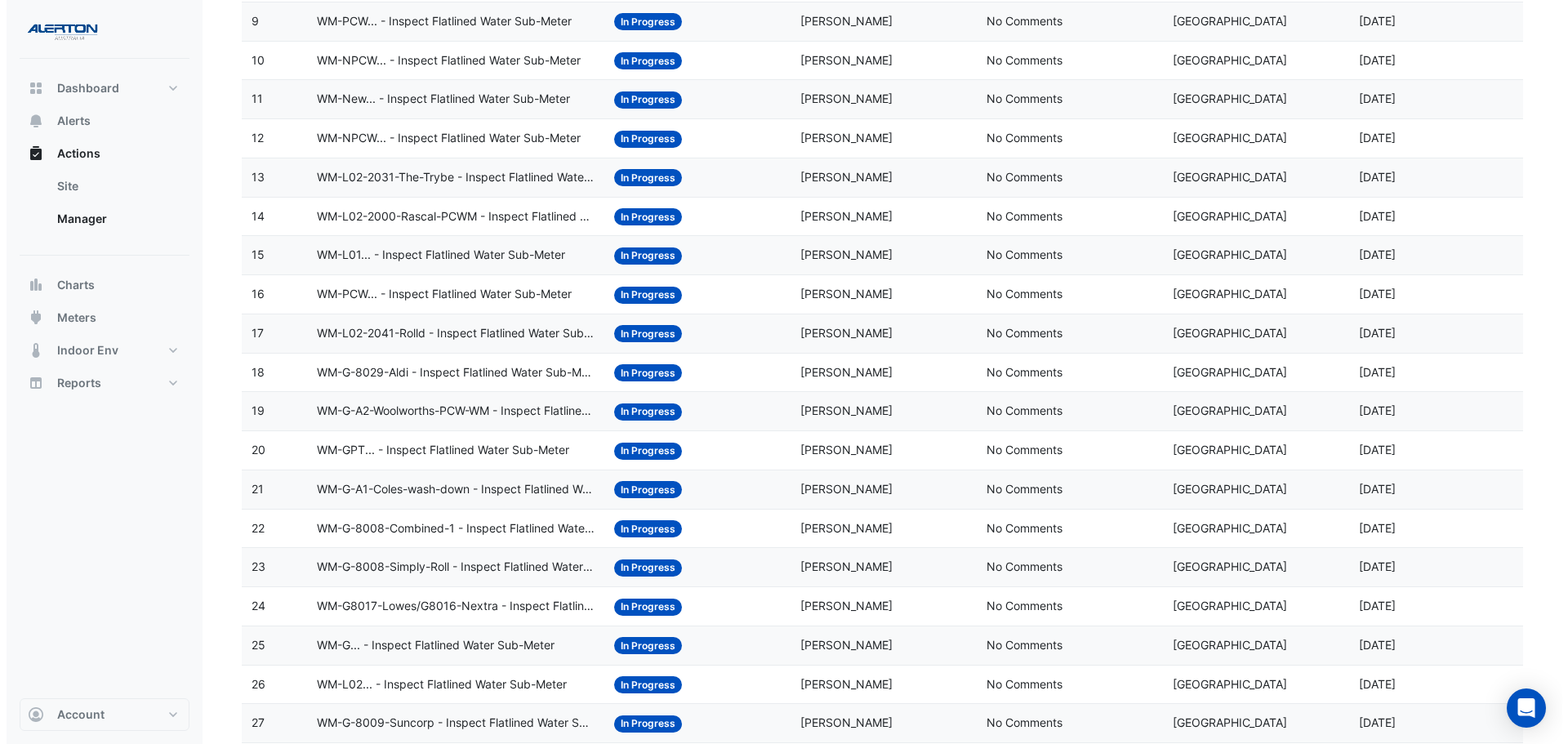
scroll to position [572, 0]
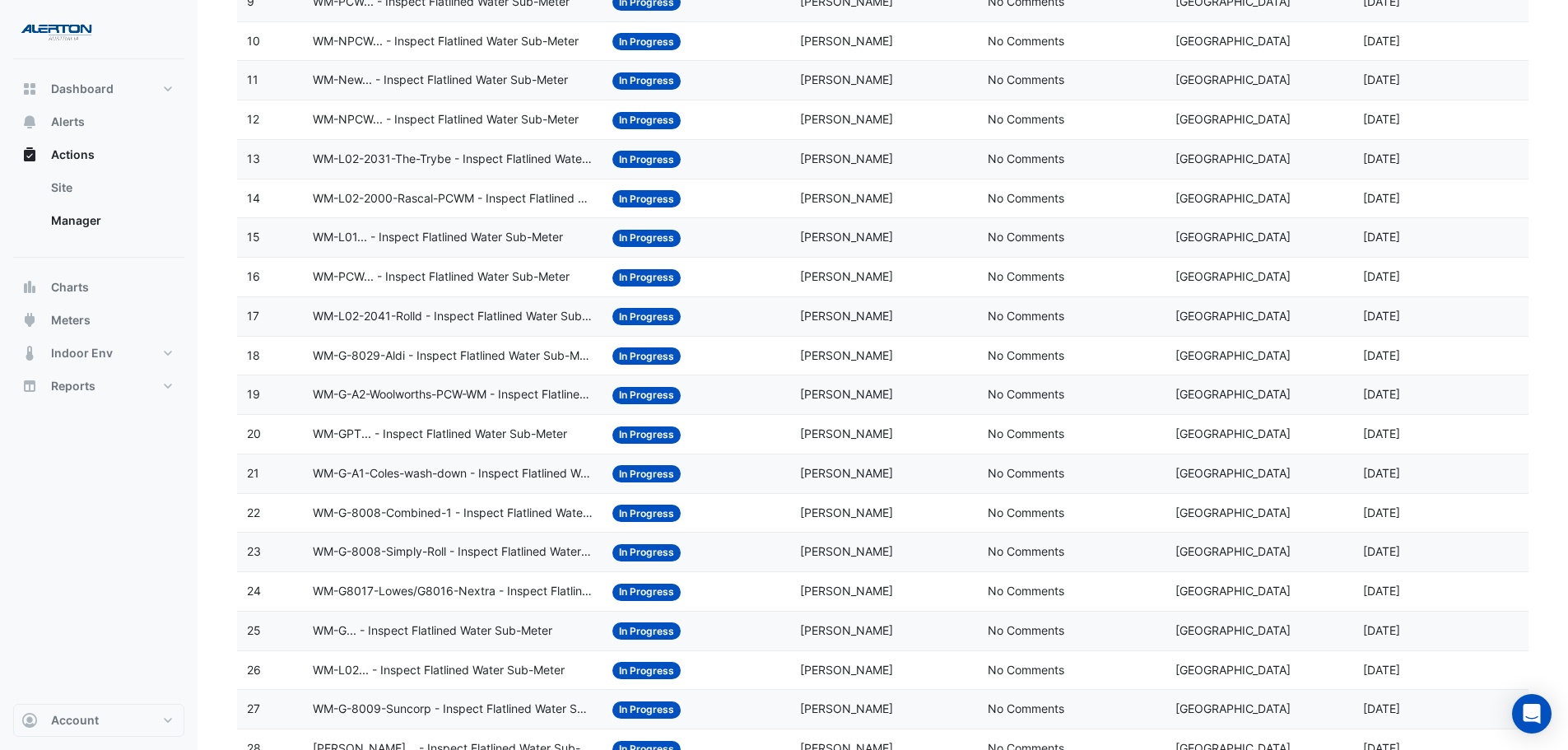
click at [500, 455] on datatable-body-cell "Action Title: WM-G-A1-Coles-wash-down - Inspect Flatlined Water Sub-Meter" at bounding box center [453, 474] width 300 height 39
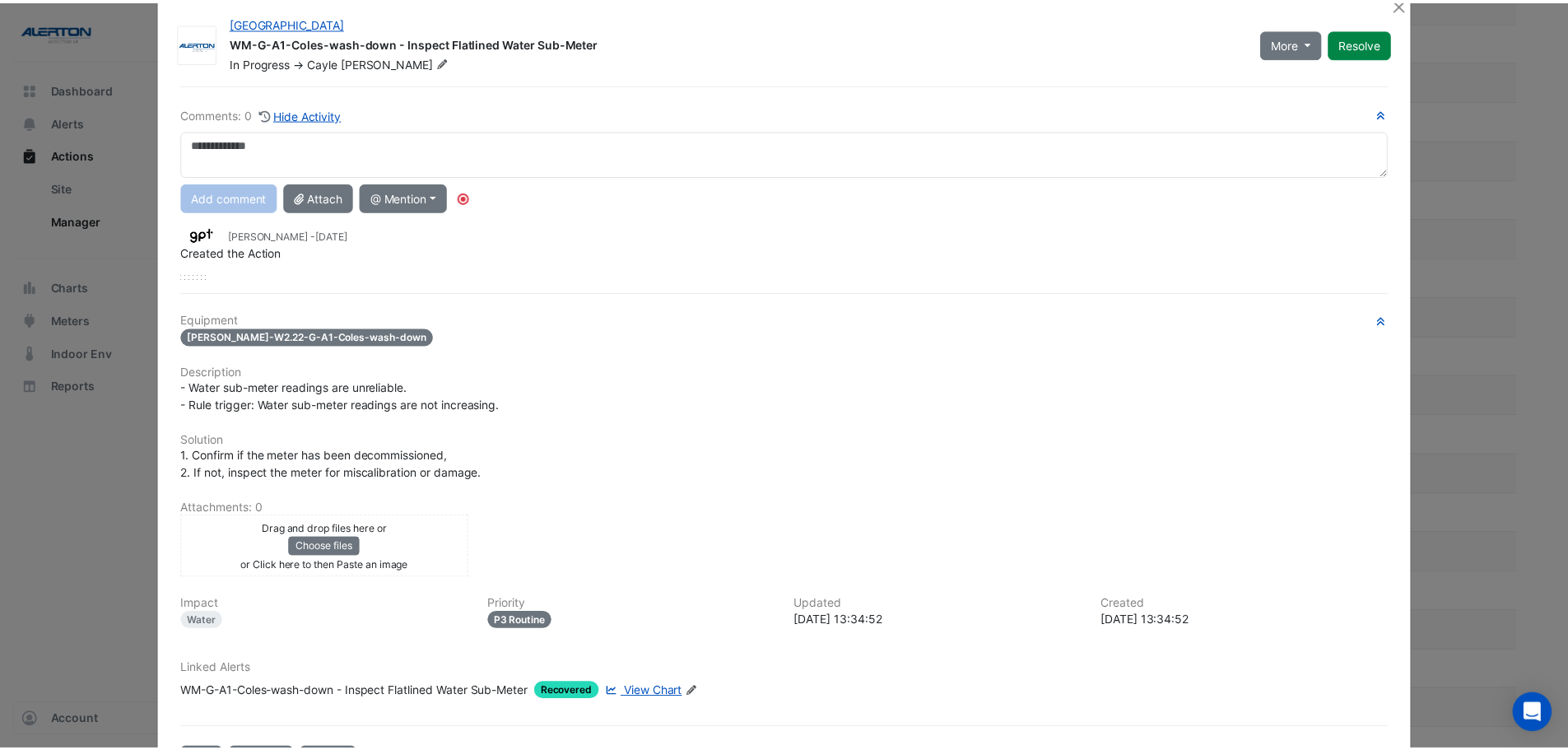
scroll to position [0, 0]
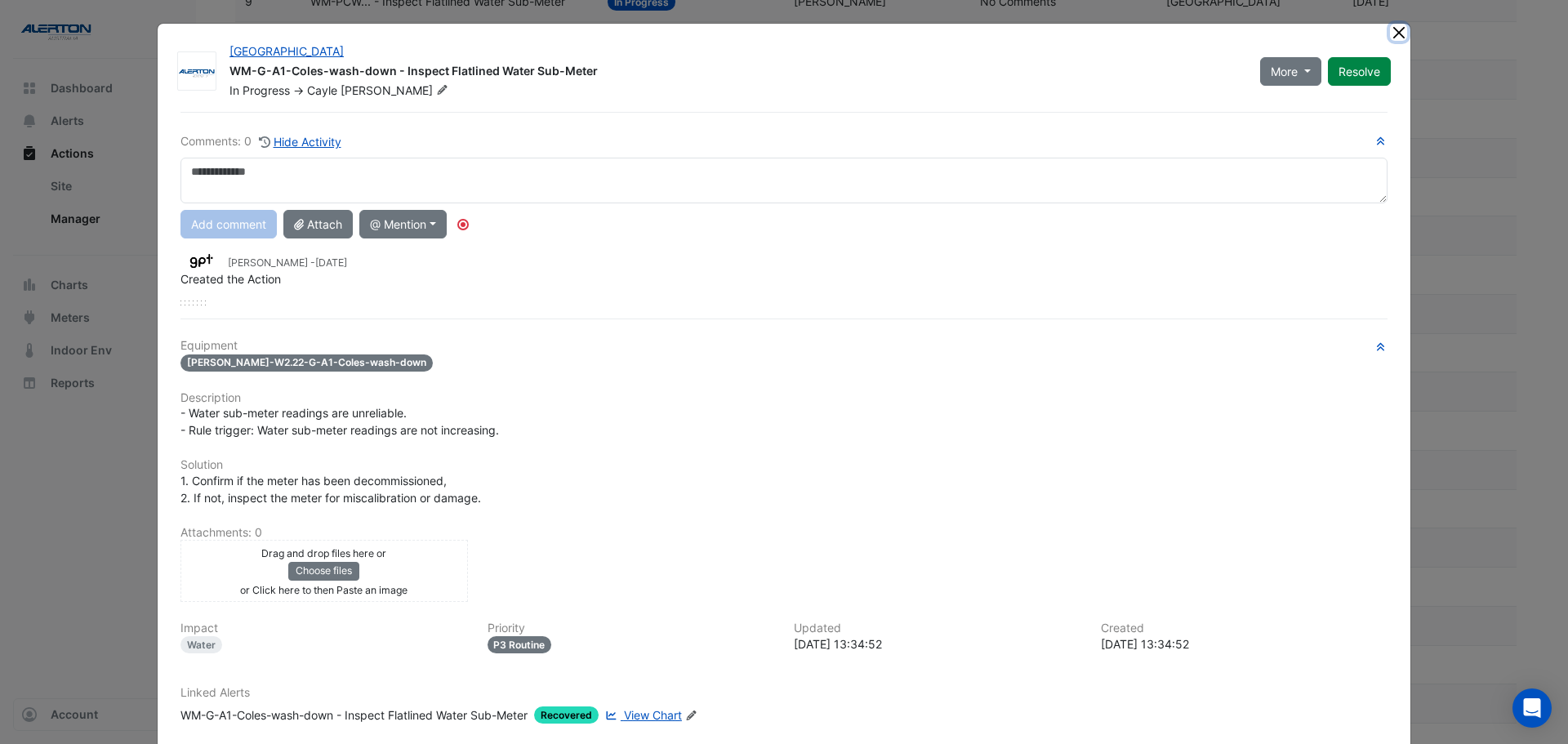
click at [1390, 30] on button "Close" at bounding box center [1398, 32] width 18 height 18
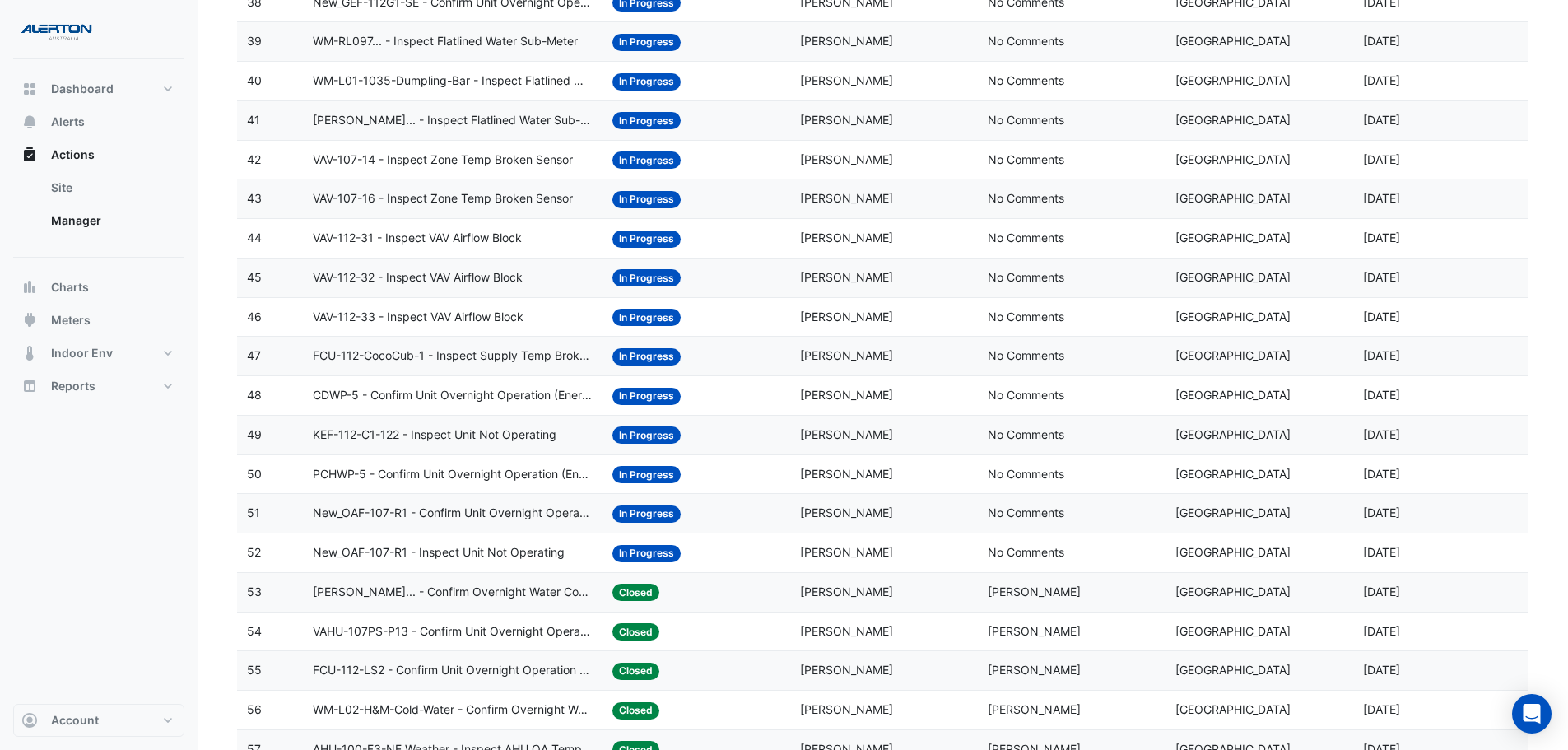
scroll to position [1728, 0]
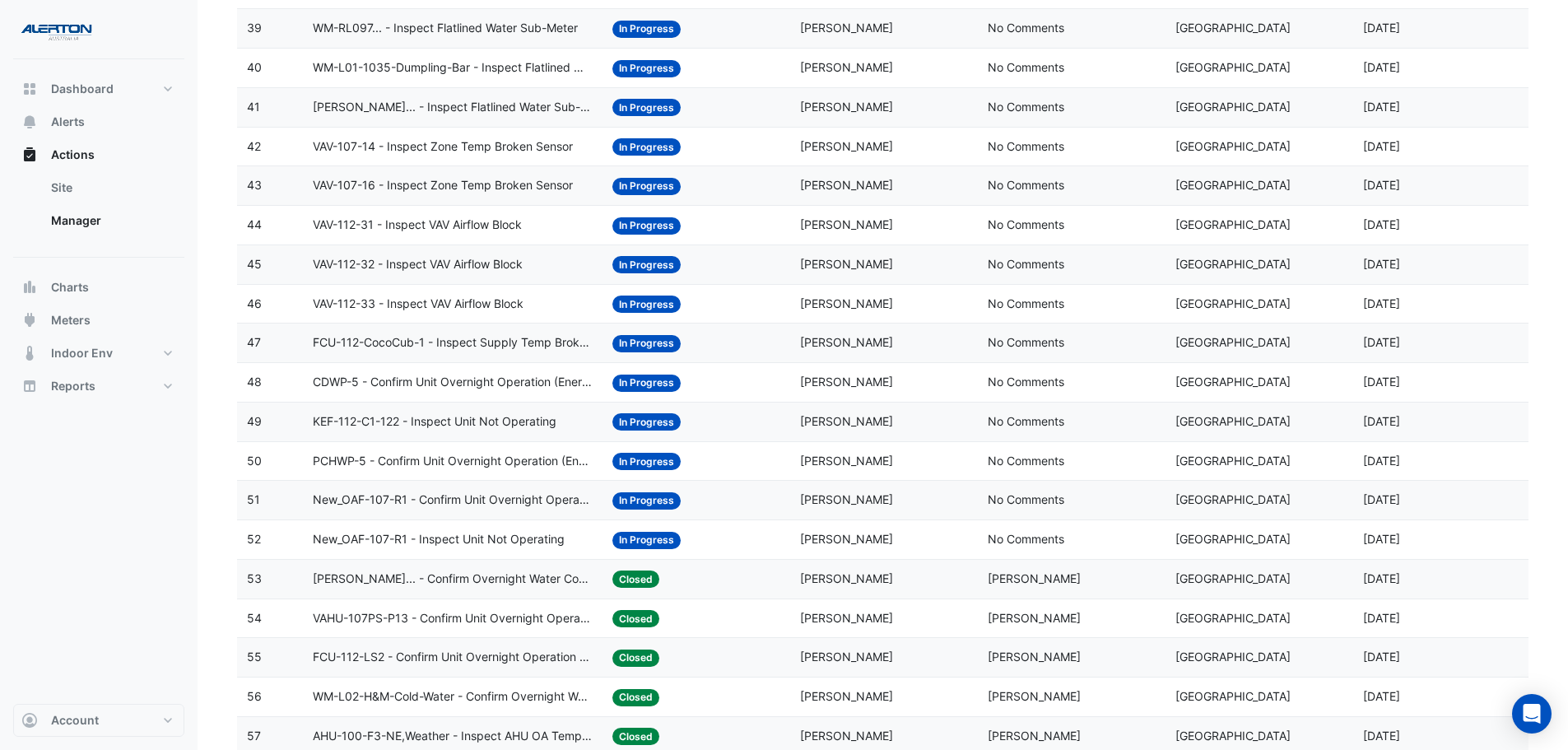
click at [470, 341] on span "FCU-112-CocoCub-1 - Inspect Supply Temp Broken Sensor" at bounding box center [453, 343] width 281 height 19
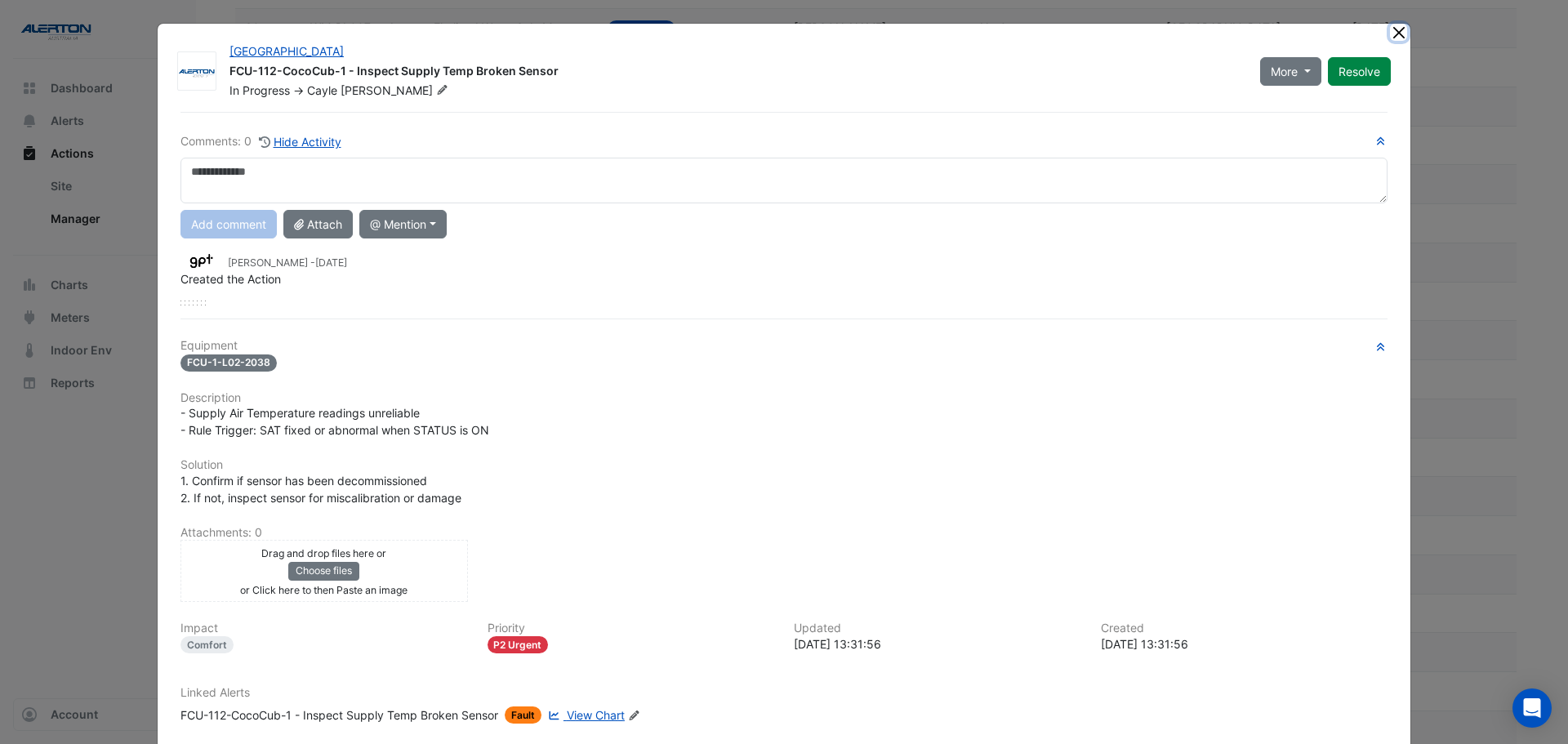
click at [1394, 31] on button "Close" at bounding box center [1398, 32] width 18 height 18
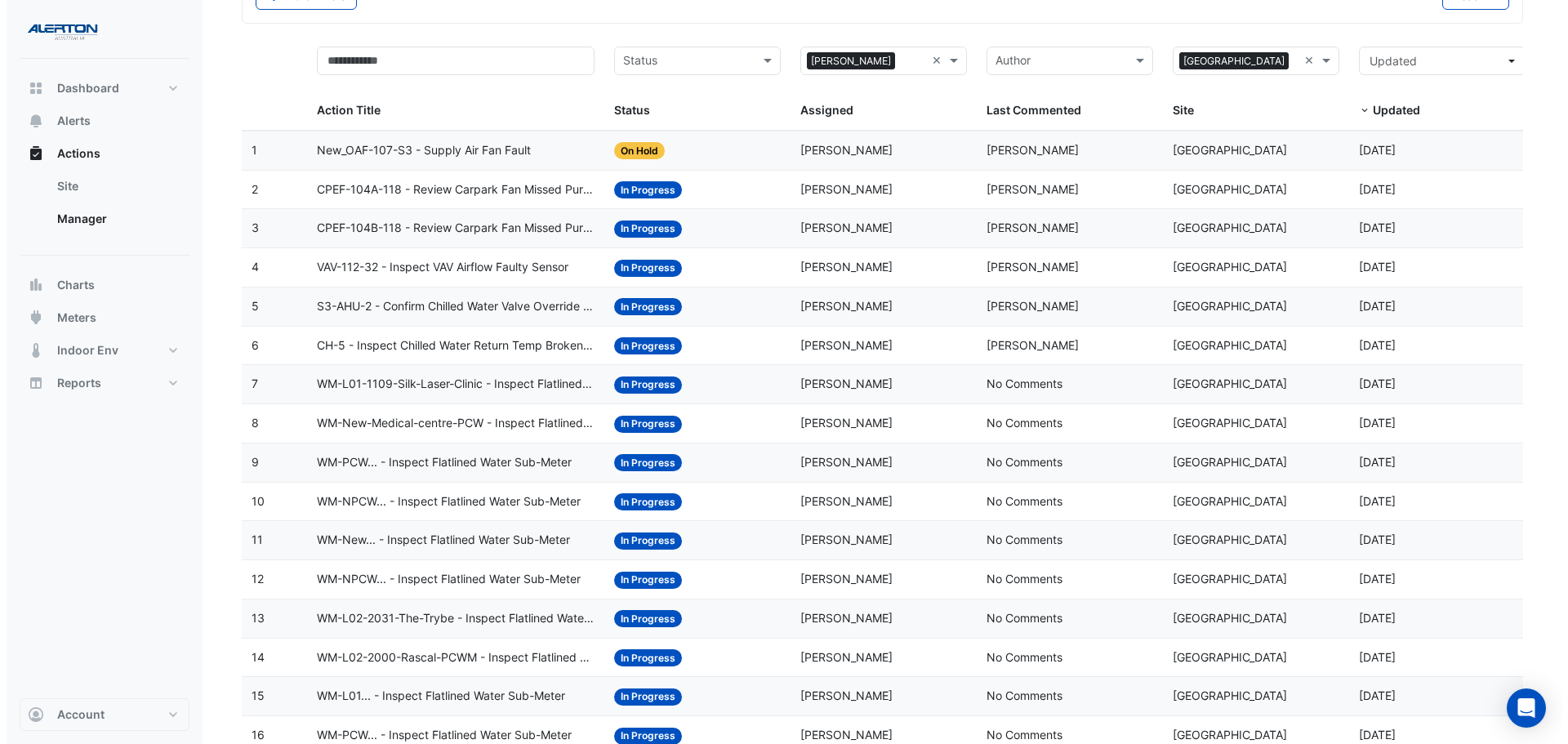
scroll to position [82, 0]
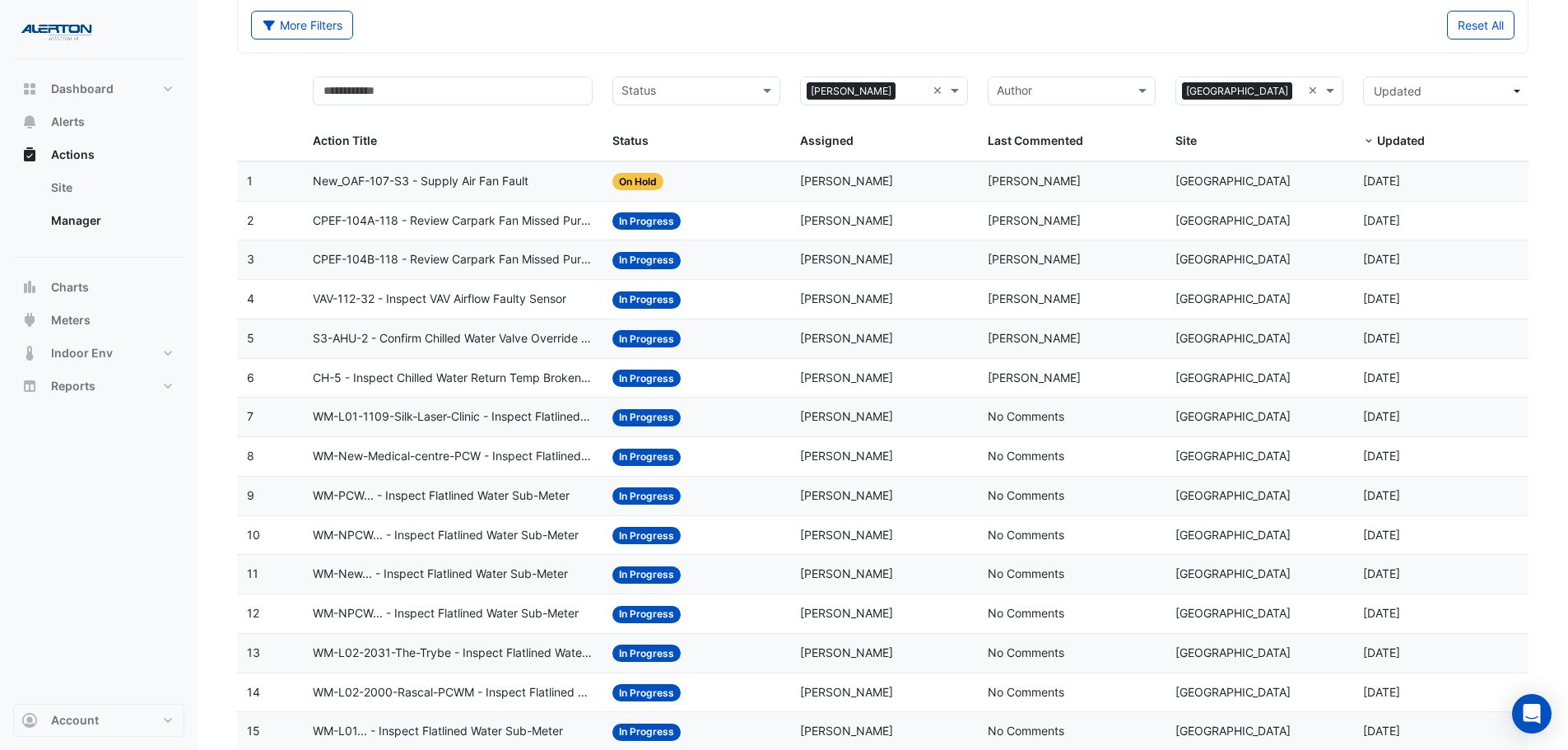
click at [473, 412] on span "WM-L01-1109-Silk-Laser-Clinic - Inspect Flatlined Water Sub-Meter" at bounding box center [453, 416] width 281 height 19
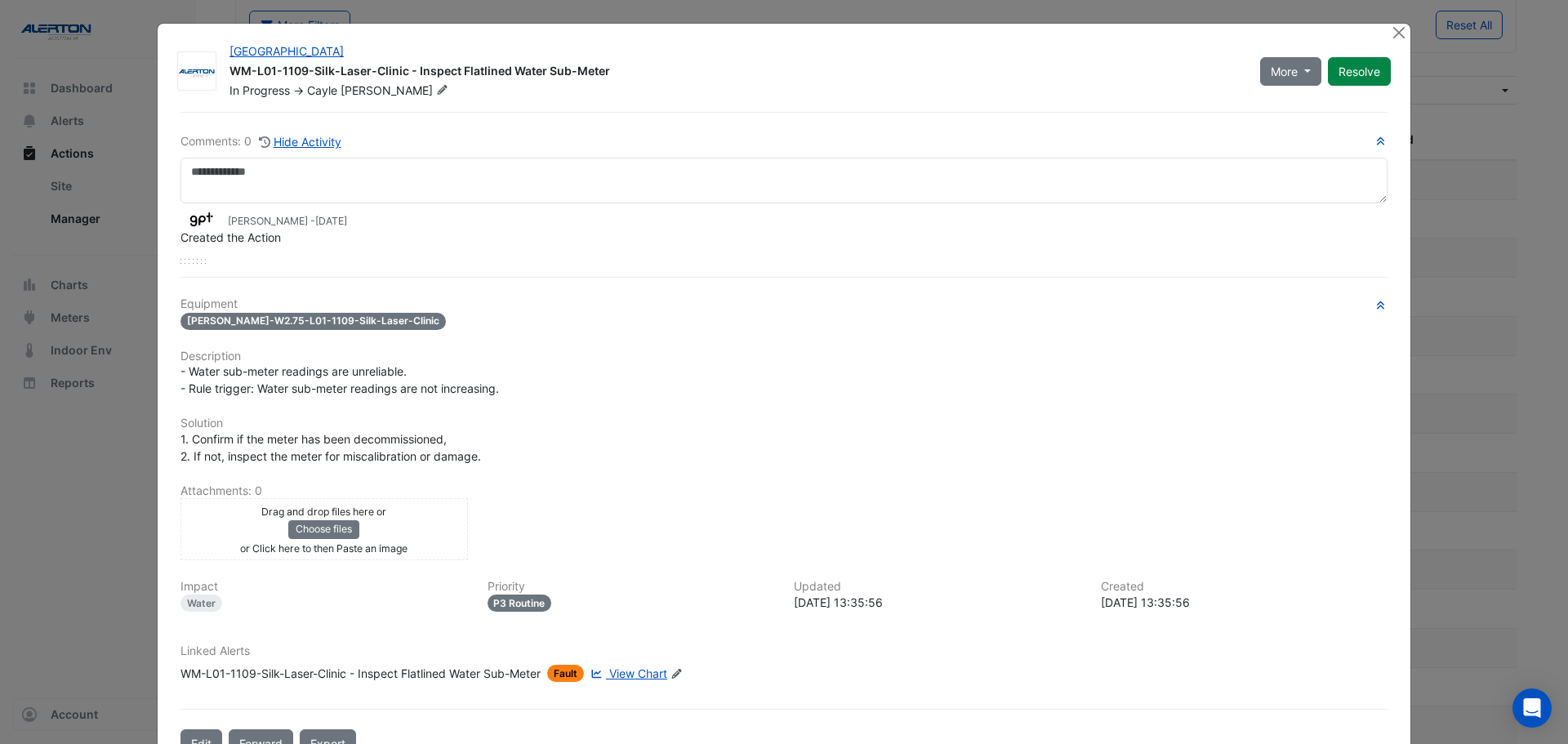
drag, startPoint x: 680, startPoint y: 361, endPoint x: 654, endPoint y: 331, distance: 39.7
click at [654, 331] on div "Equipment WM-CHAR-W2.75-L01-1109-Silk-Laser-Clinic Description - Water sub-mete…" at bounding box center [784, 495] width 1207 height 397
drag, startPoint x: 654, startPoint y: 331, endPoint x: 1030, endPoint y: 359, distance: 377.0
click at [1028, 362] on div "- Water sub-meter readings are unreliable. - Rule trigger: Water sub-meter read…" at bounding box center [784, 379] width 1207 height 34
drag, startPoint x: 1033, startPoint y: 352, endPoint x: 1044, endPoint y: 331, distance: 23.7
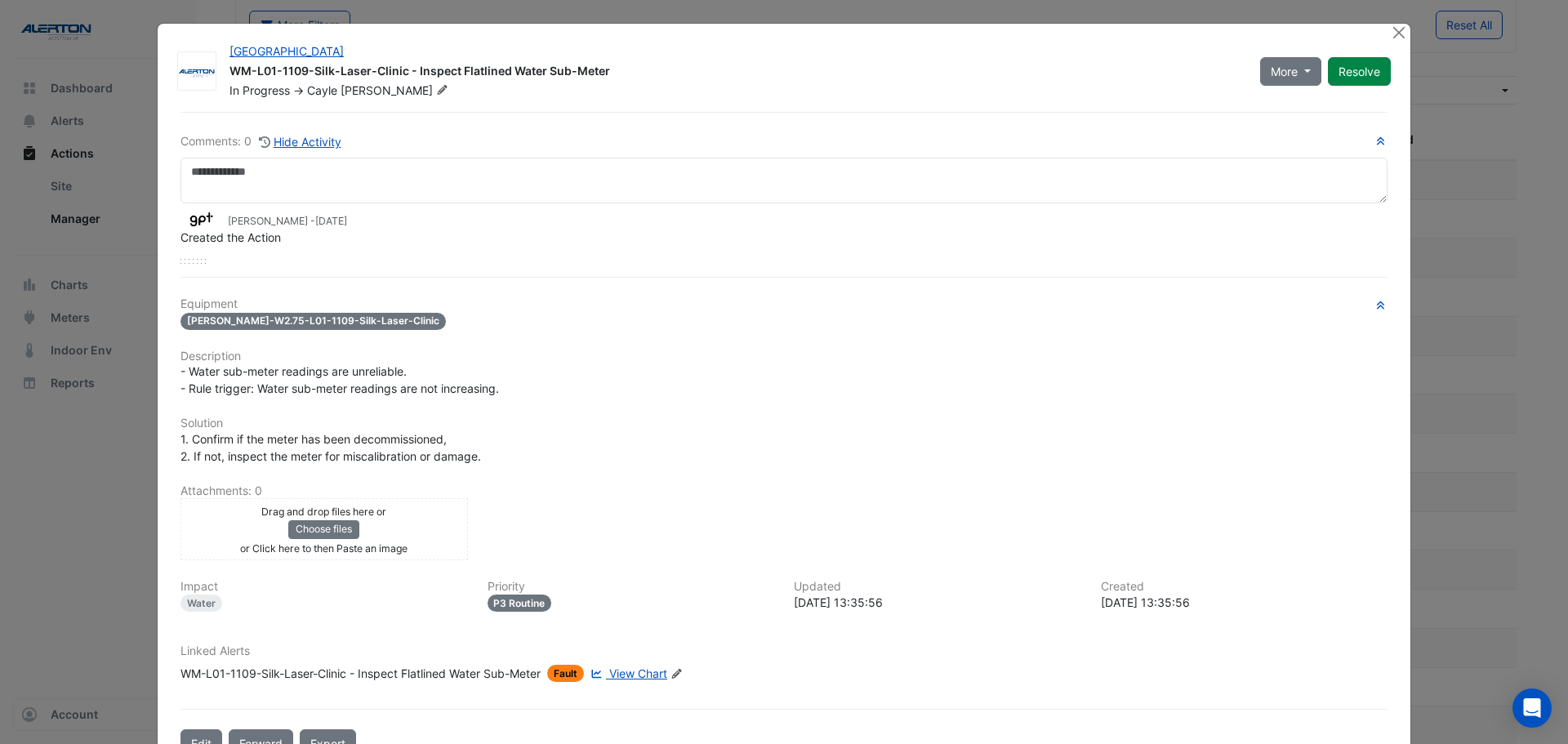
click at [1044, 331] on div "Equipment WM-CHAR-W2.75-L01-1109-Silk-Laser-Clinic Description - Water sub-mete…" at bounding box center [784, 495] width 1207 height 397
drag, startPoint x: 1044, startPoint y: 331, endPoint x: 1016, endPoint y: 326, distance: 28.4
click at [1016, 326] on div "WM-CHAR-W2.75-L01-1109-Silk-Laser-Clinic" at bounding box center [784, 320] width 1207 height 18
